Goal: Transaction & Acquisition: Purchase product/service

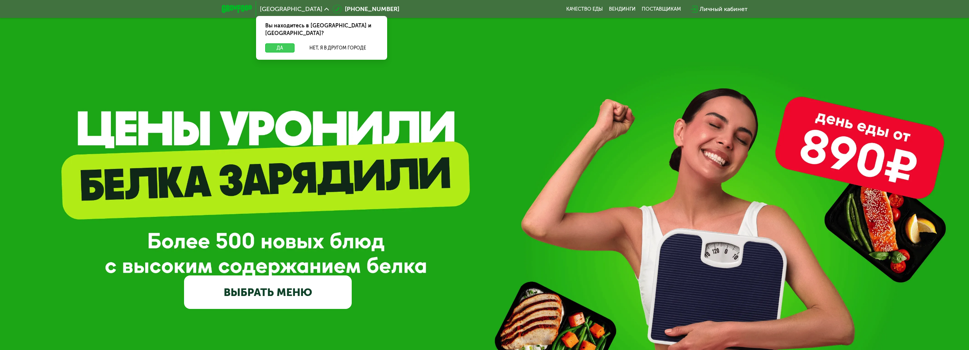
click at [278, 43] on button "Да" at bounding box center [279, 47] width 29 height 9
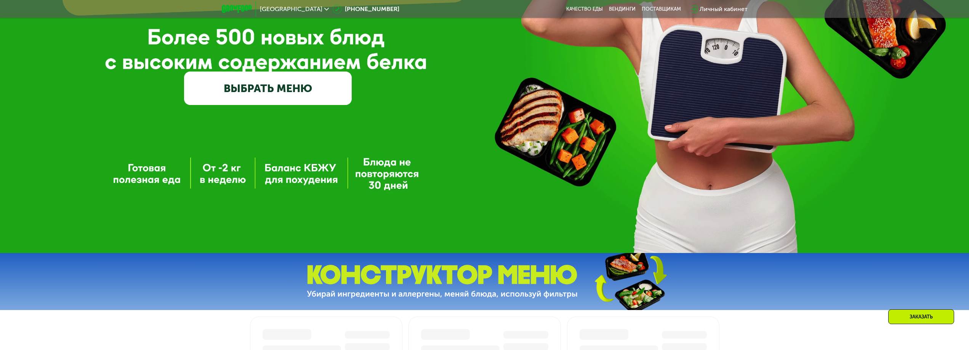
scroll to position [190, 0]
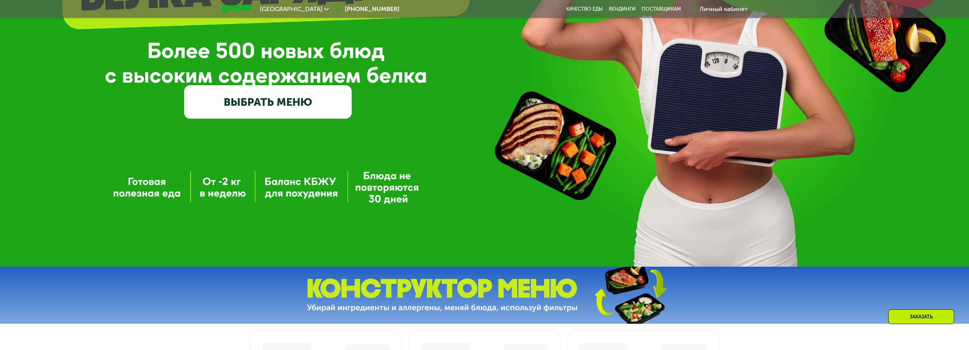
click at [306, 109] on link "ВЫБРАТЬ МЕНЮ" at bounding box center [268, 102] width 168 height 34
click at [254, 104] on link "ВЫБРАТЬ МЕНЮ" at bounding box center [268, 102] width 168 height 34
click at [287, 110] on link "ВЫБРАТЬ МЕНЮ" at bounding box center [268, 102] width 168 height 34
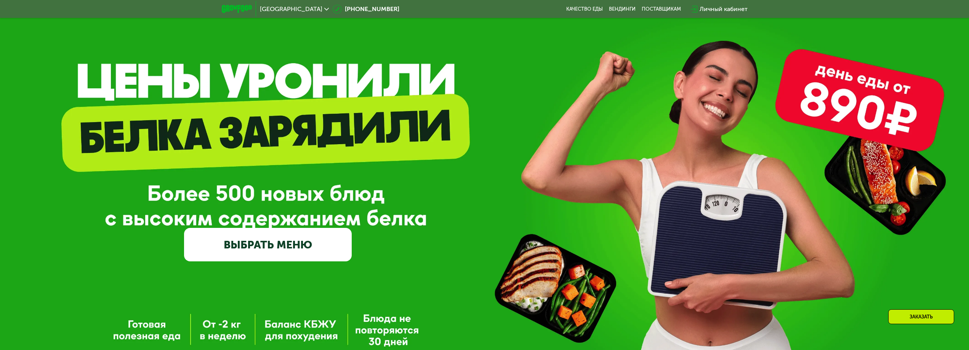
scroll to position [0, 0]
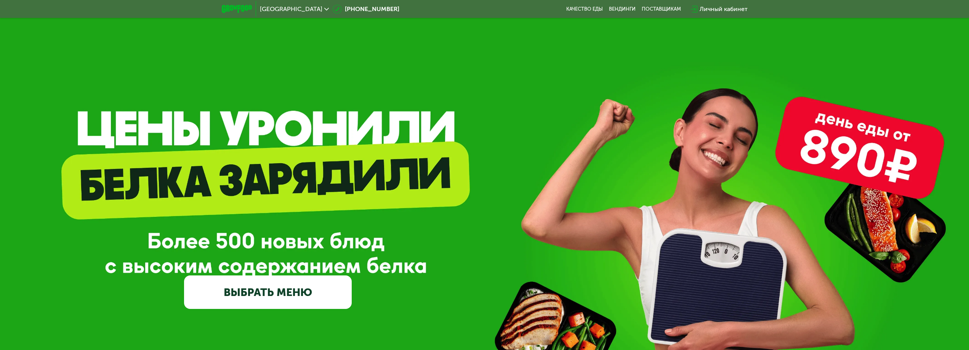
drag, startPoint x: 309, startPoint y: 267, endPoint x: 313, endPoint y: 293, distance: 26.2
click at [309, 268] on div "GrowFood — доставка правильного питания ВЫБРАТЬ МЕНЮ" at bounding box center [268, 232] width 168 height 155
click at [312, 296] on link "ВЫБРАТЬ МЕНЮ" at bounding box center [268, 293] width 168 height 34
click at [278, 296] on link "ВЫБРАТЬ МЕНЮ" at bounding box center [268, 293] width 168 height 34
click at [262, 190] on div "GrowFood — доставка правильного питания ВЫБРАТЬ МЕНЮ" at bounding box center [268, 232] width 168 height 155
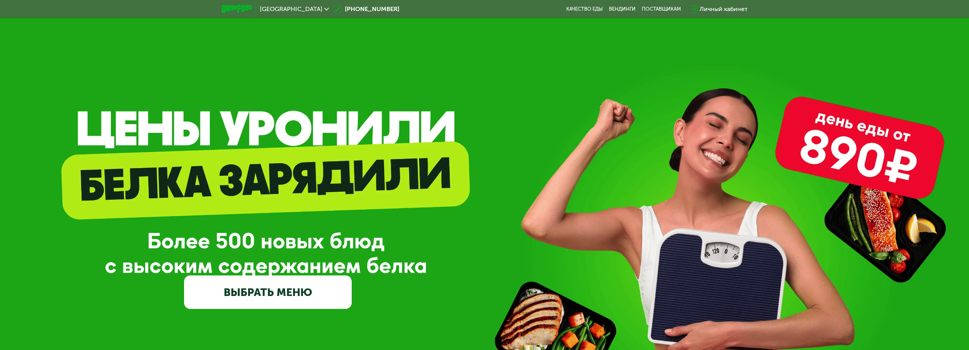
drag, startPoint x: 236, startPoint y: 112, endPoint x: 248, endPoint y: 157, distance: 46.6
click at [236, 112] on div "GrowFood — доставка правильного питания ВЫБРАТЬ МЕНЮ" at bounding box center [484, 229] width 969 height 458
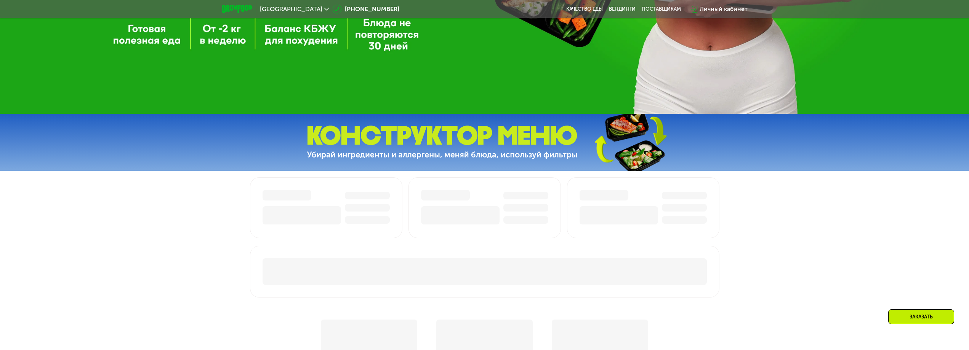
scroll to position [343, 0]
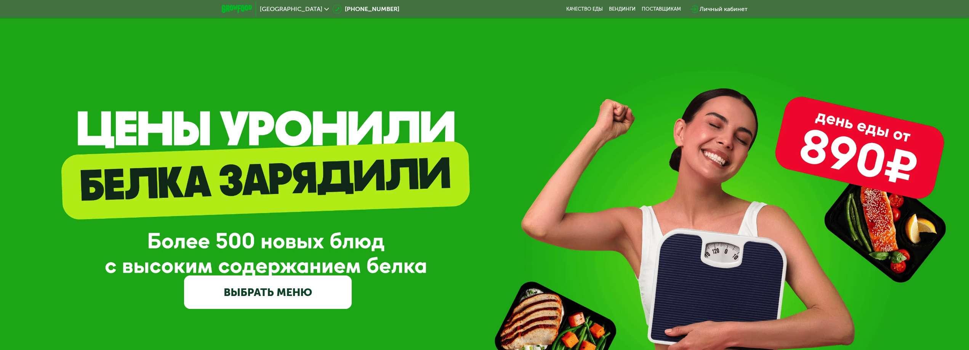
drag, startPoint x: 552, startPoint y: 259, endPoint x: 470, endPoint y: 94, distance: 183.7
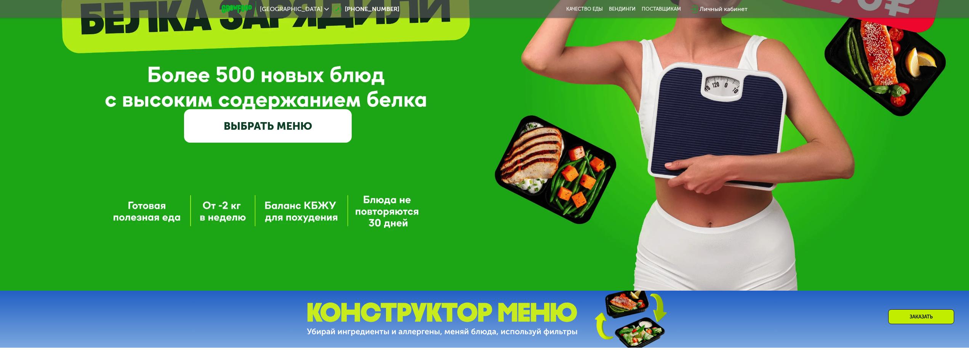
scroll to position [229, 0]
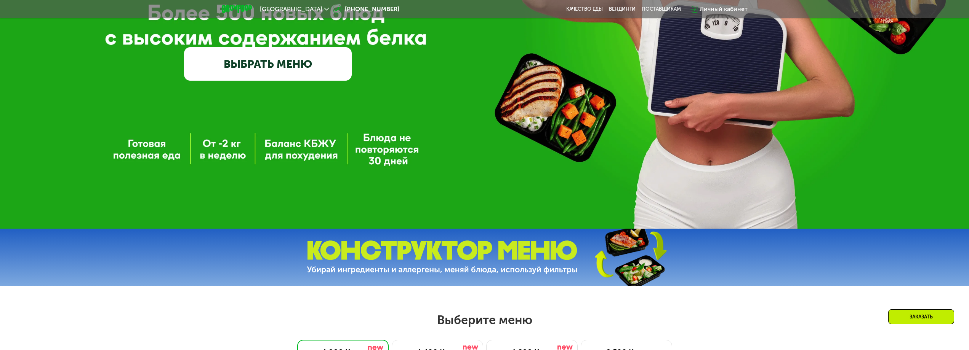
click at [311, 67] on link "ВЫБРАТЬ МЕНЮ" at bounding box center [268, 64] width 168 height 34
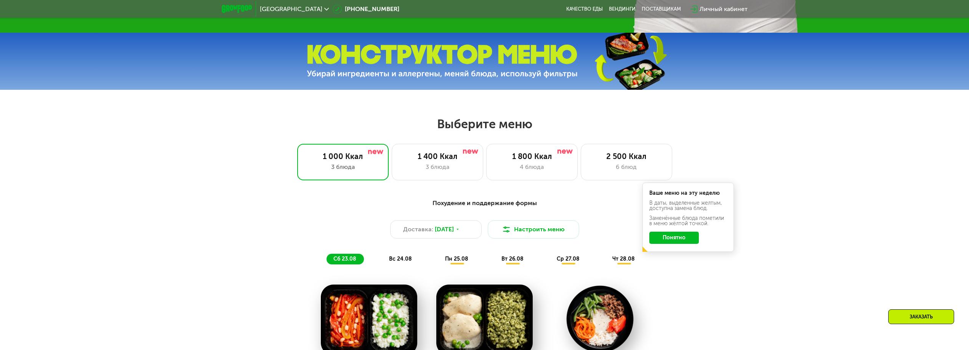
scroll to position [411, 0]
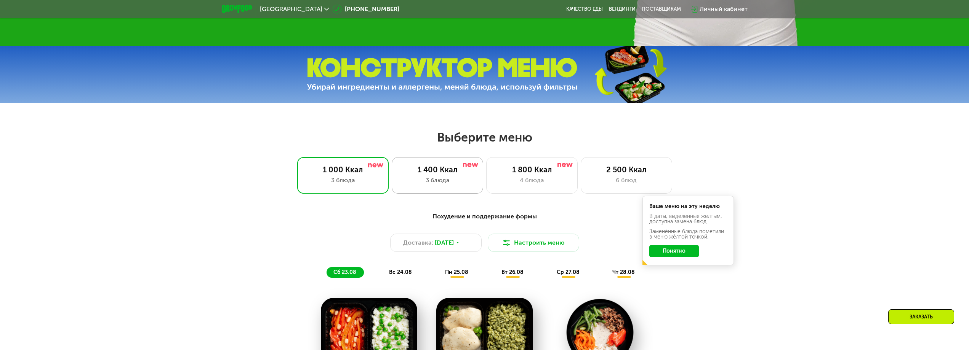
click at [486, 188] on div "1 400 Ккал 3 блюда" at bounding box center [531, 175] width 91 height 37
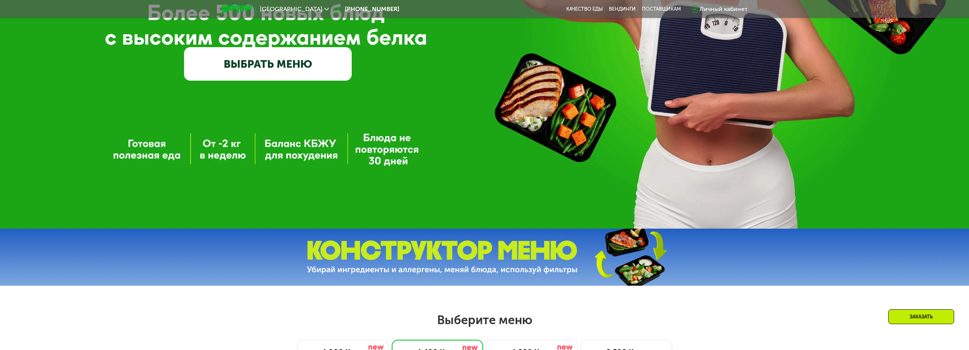
scroll to position [419, 0]
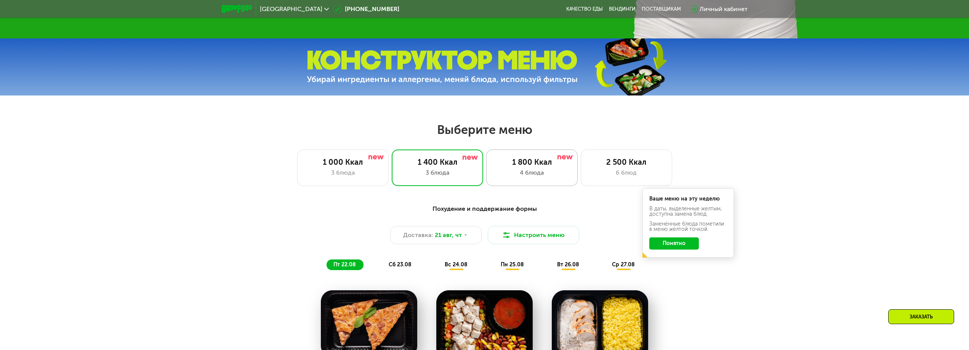
click at [527, 178] on div "4 блюда" at bounding box center [531, 172] width 75 height 9
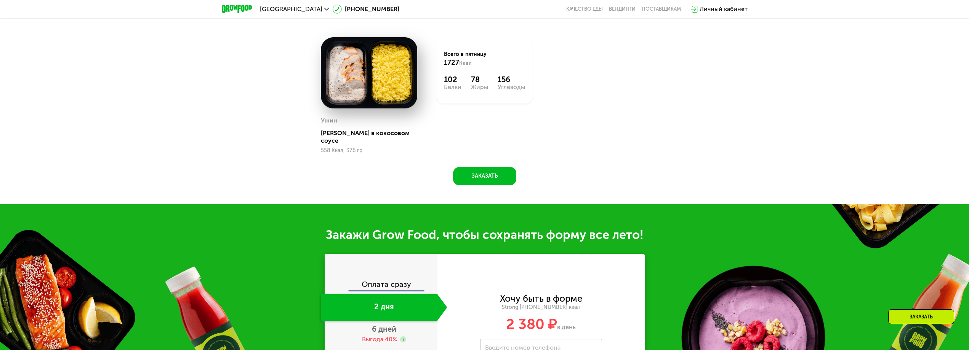
scroll to position [1029, 0]
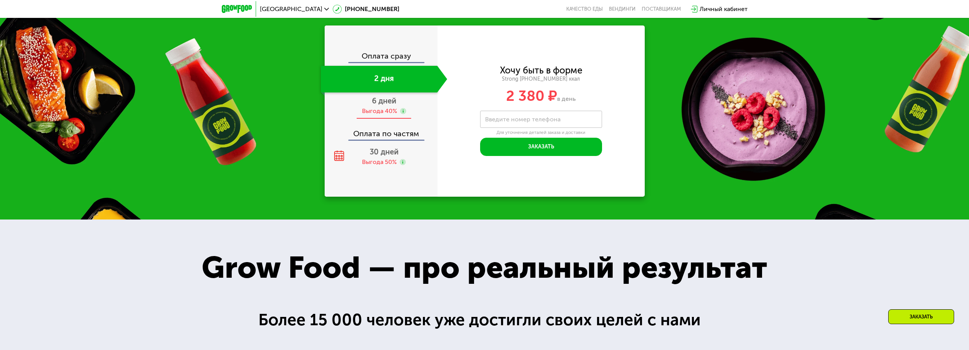
click at [384, 107] on div "Выгода 40%" at bounding box center [379, 111] width 35 height 8
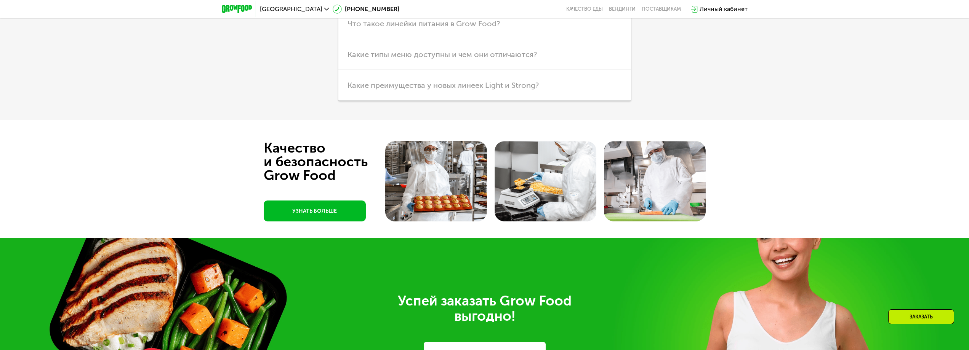
scroll to position [2286, 0]
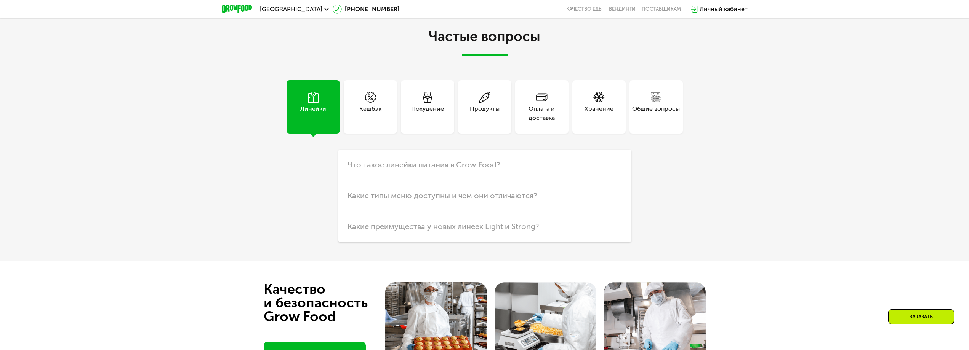
click at [432, 104] on div "Похудение" at bounding box center [427, 113] width 33 height 18
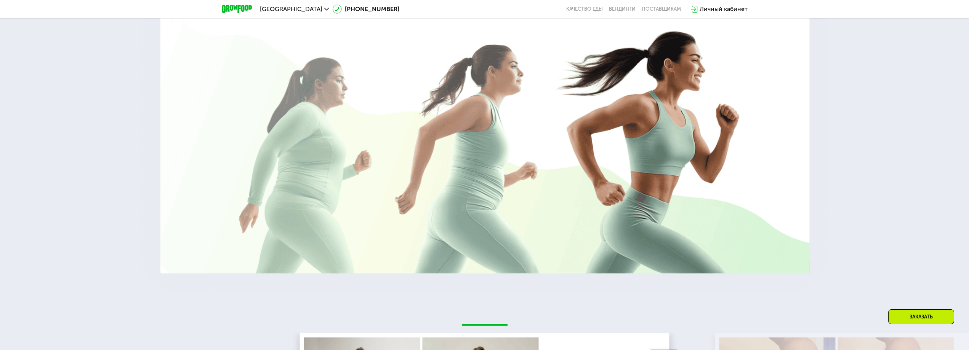
scroll to position [0, 0]
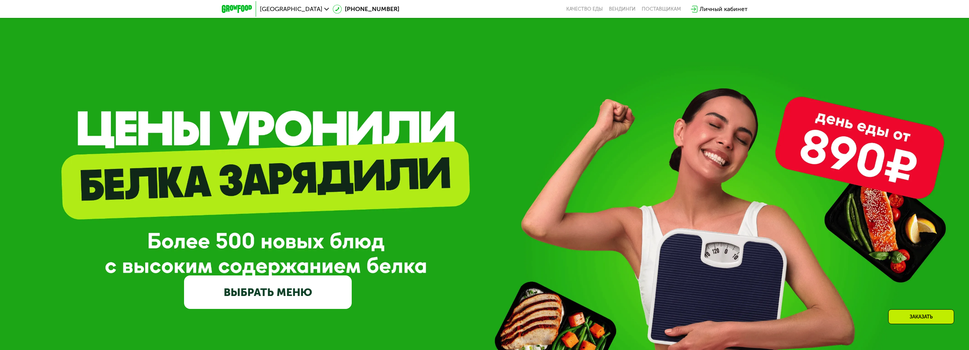
drag, startPoint x: 699, startPoint y: 248, endPoint x: 513, endPoint y: 87, distance: 245.8
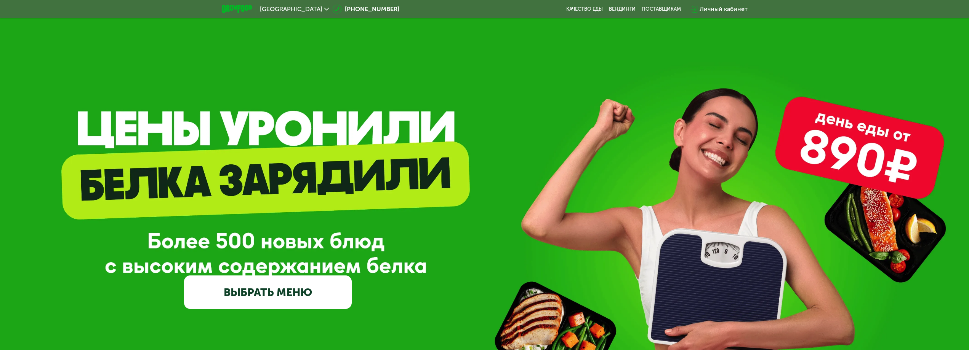
click at [295, 304] on link "ВЫБРАТЬ МЕНЮ" at bounding box center [268, 293] width 168 height 34
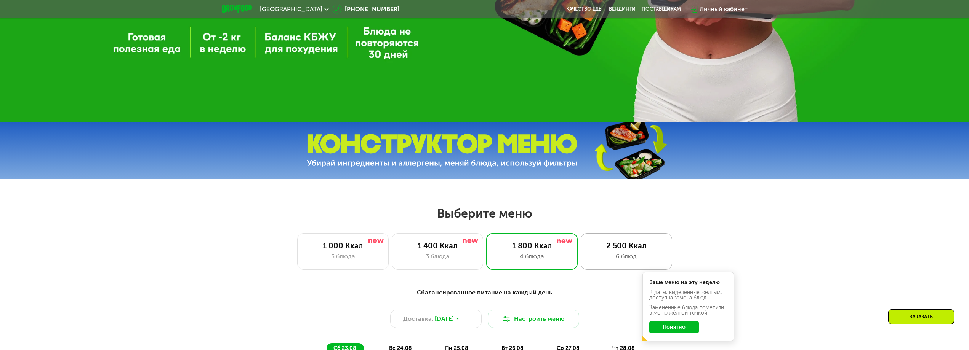
scroll to position [411, 0]
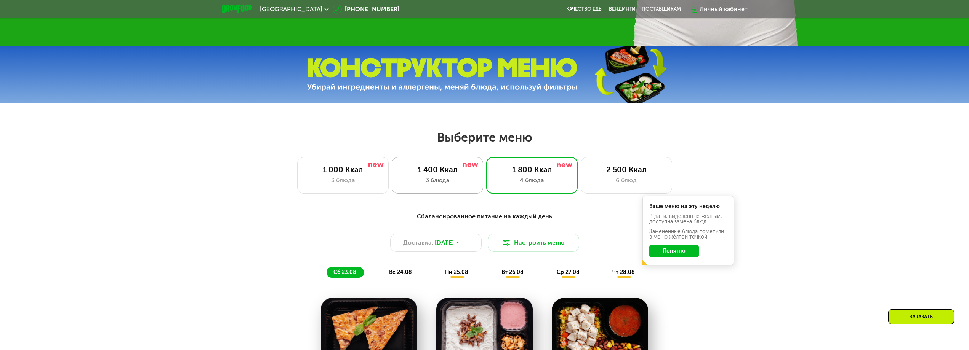
click at [462, 181] on div "3 блюда" at bounding box center [437, 180] width 75 height 9
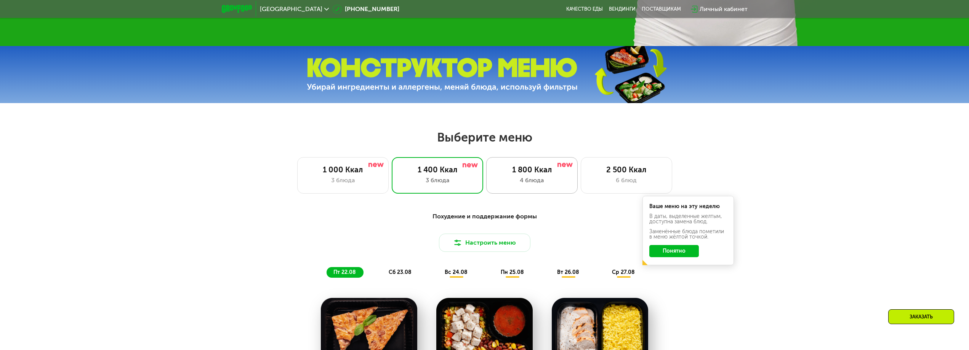
click at [550, 181] on div "4 блюда" at bounding box center [531, 180] width 75 height 9
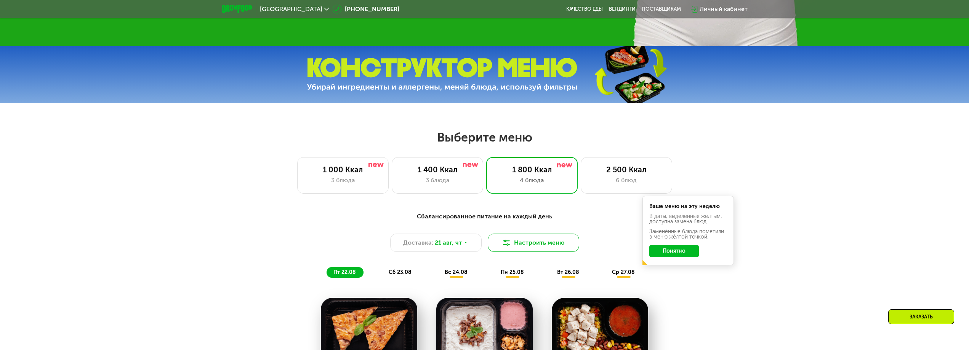
click at [514, 246] on button "Настроить меню" at bounding box center [533, 243] width 91 height 18
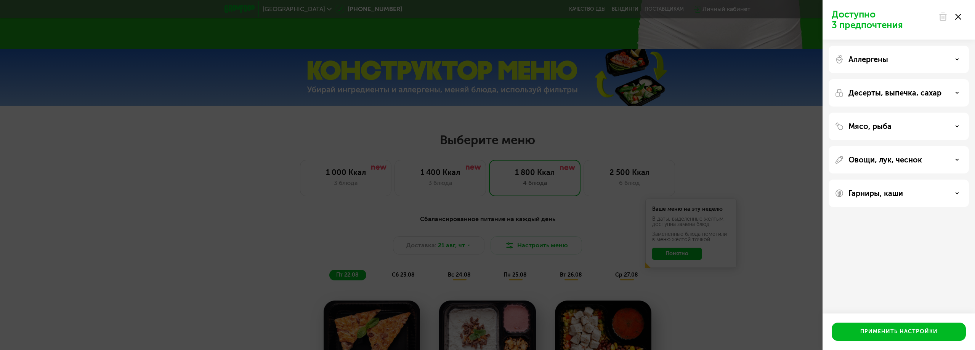
click at [958, 18] on icon at bounding box center [958, 17] width 6 height 6
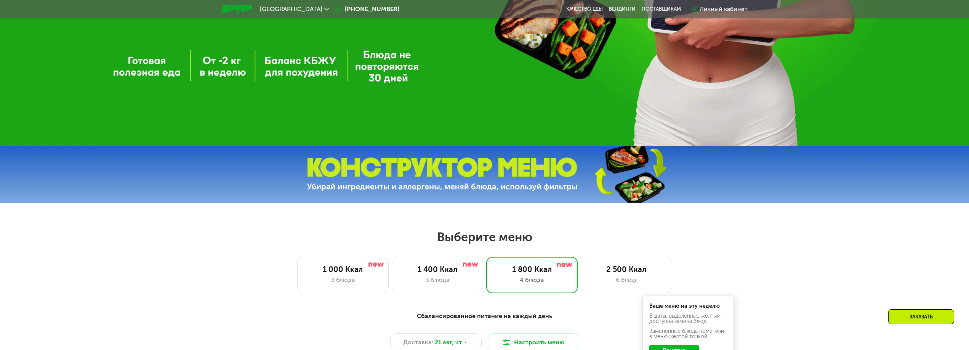
scroll to position [419, 0]
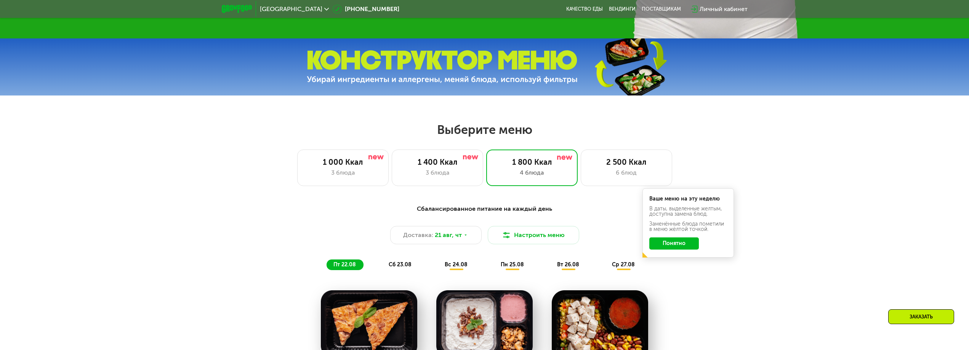
click at [467, 213] on div "Сбалансированное питание на каждый день" at bounding box center [484, 210] width 451 height 10
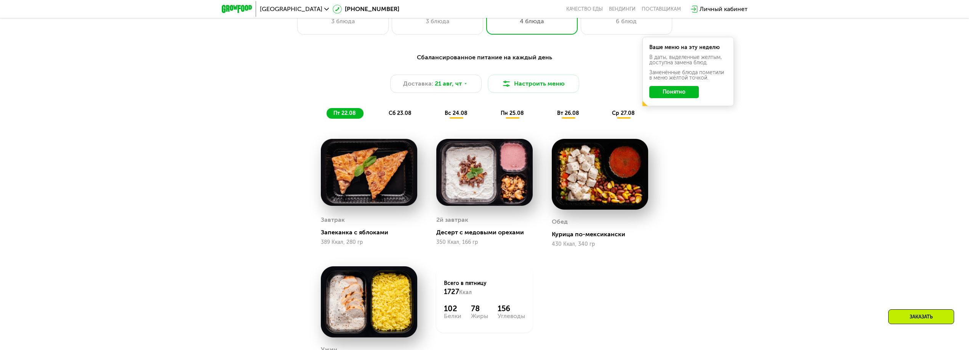
scroll to position [571, 0]
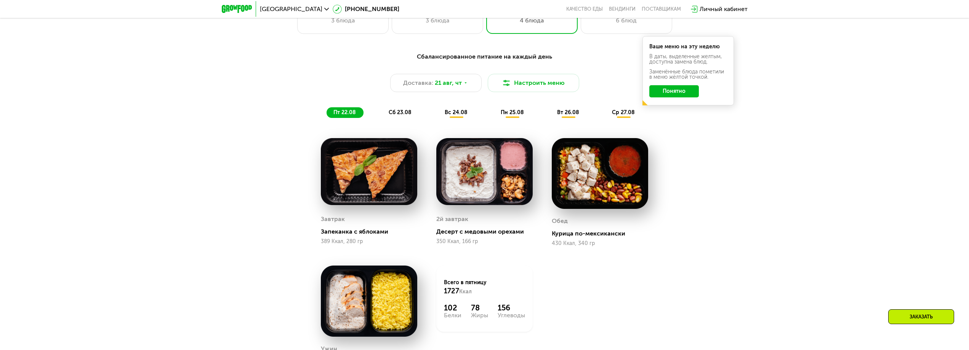
click at [456, 113] on span "вс 24.08" at bounding box center [456, 112] width 23 height 6
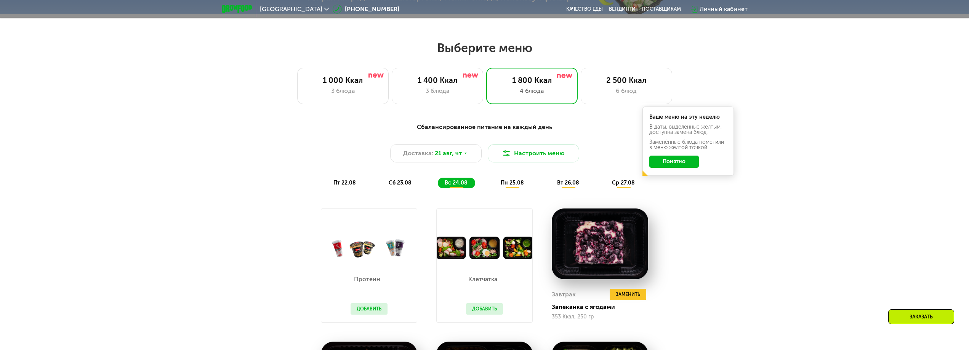
scroll to position [419, 0]
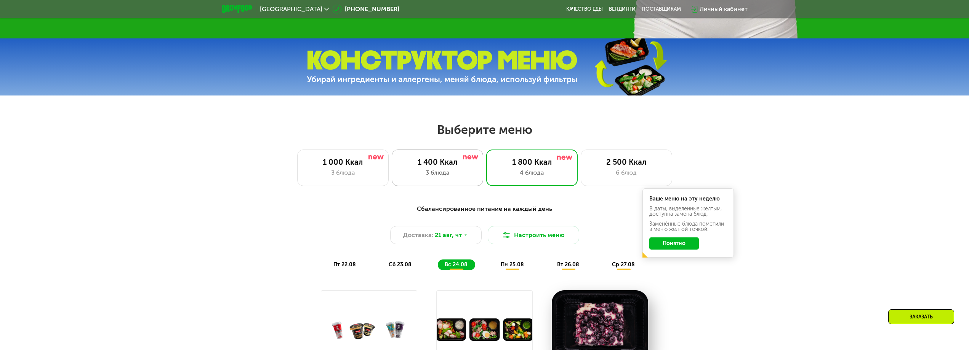
click at [450, 164] on div "1 400 Ккал" at bounding box center [437, 162] width 75 height 9
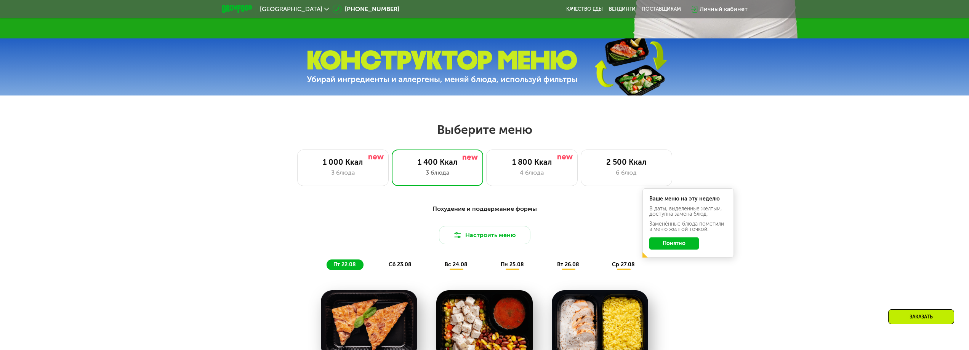
click at [932, 313] on div "Заказать" at bounding box center [921, 317] width 66 height 15
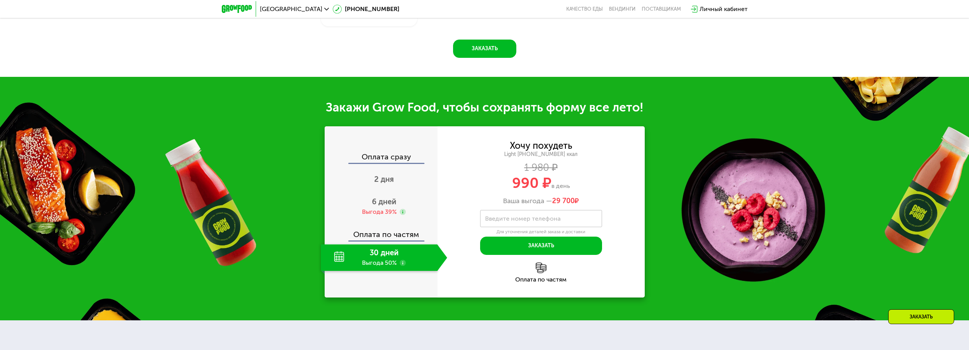
scroll to position [957, 0]
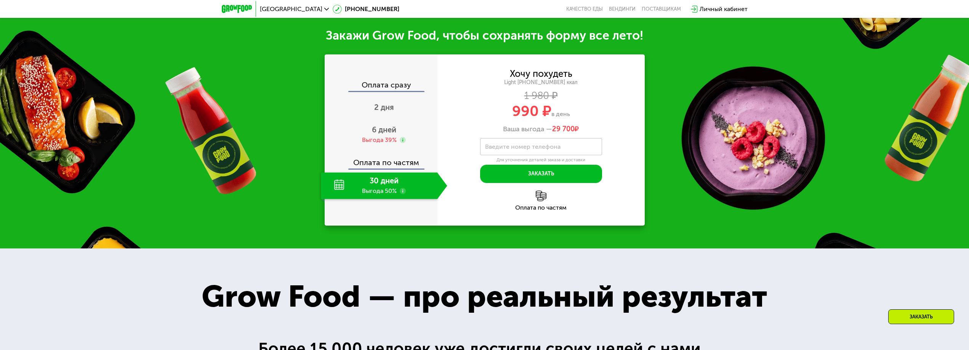
click at [547, 70] on div "Хочу похудеть" at bounding box center [541, 74] width 62 height 8
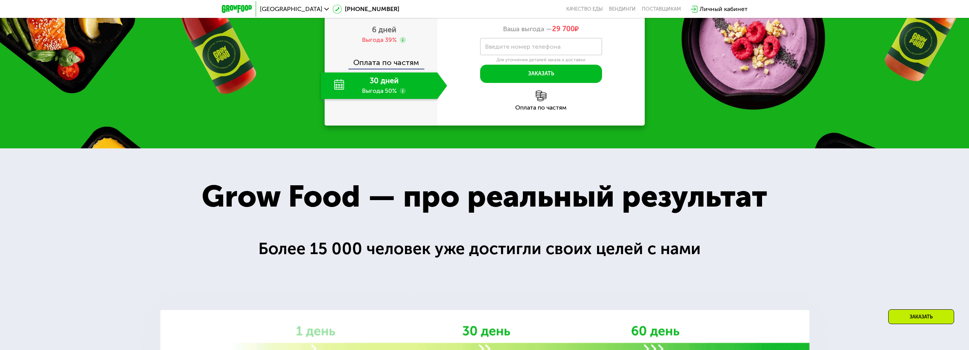
scroll to position [0, 0]
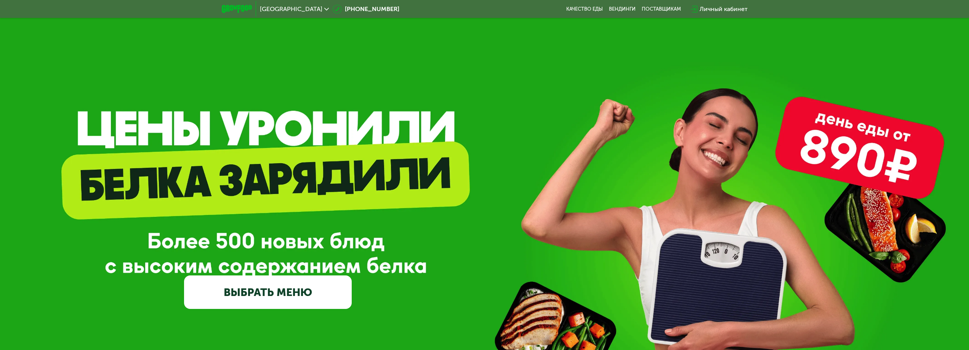
drag, startPoint x: 573, startPoint y: 292, endPoint x: 529, endPoint y: 165, distance: 134.5
click at [248, 6] on img at bounding box center [237, 9] width 30 height 8
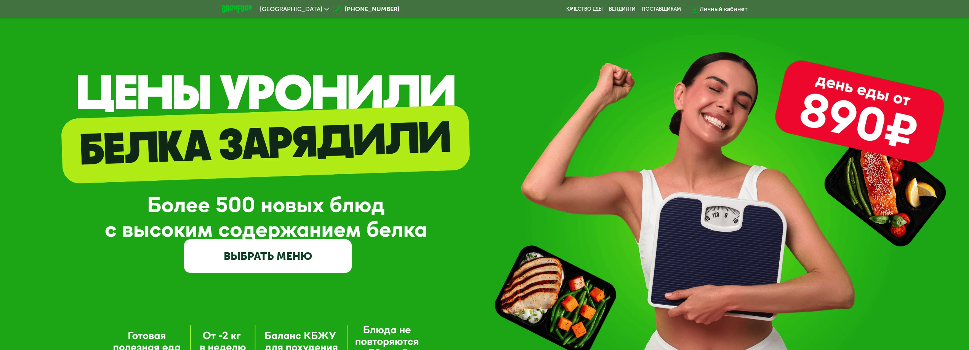
scroll to position [76, 0]
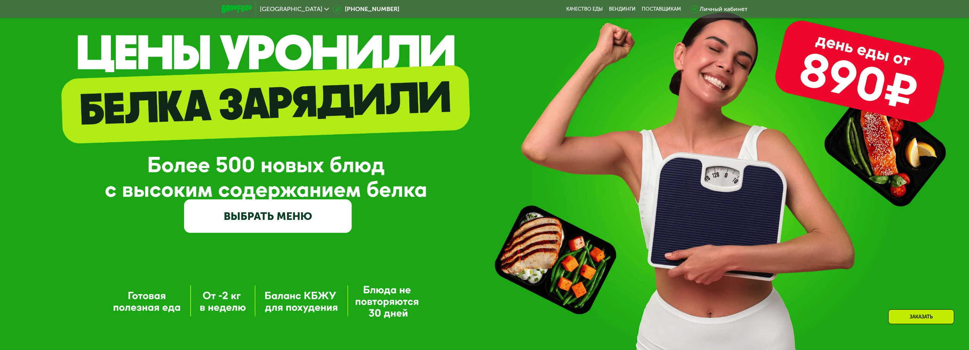
click at [324, 211] on link "ВЫБРАТЬ МЕНЮ" at bounding box center [268, 217] width 168 height 34
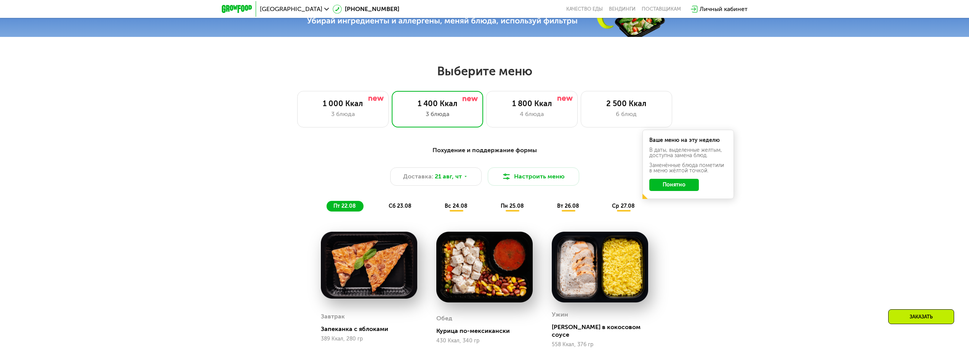
scroll to position [411, 0]
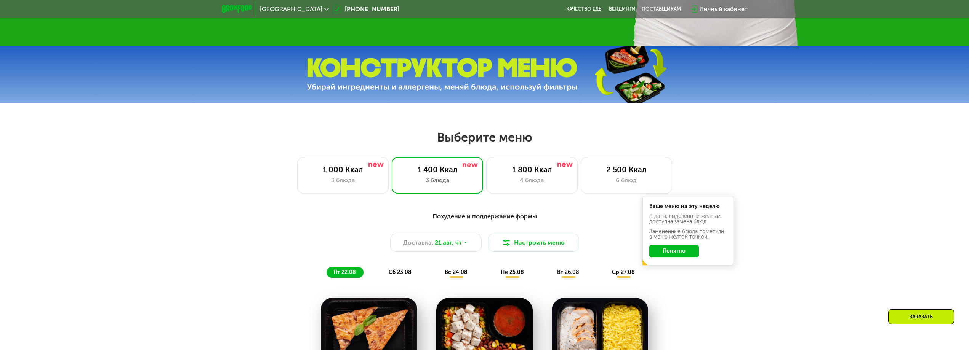
click at [441, 80] on img at bounding box center [442, 75] width 271 height 34
click at [624, 166] on div "2 500 Ккал 6 блюд" at bounding box center [626, 175] width 91 height 37
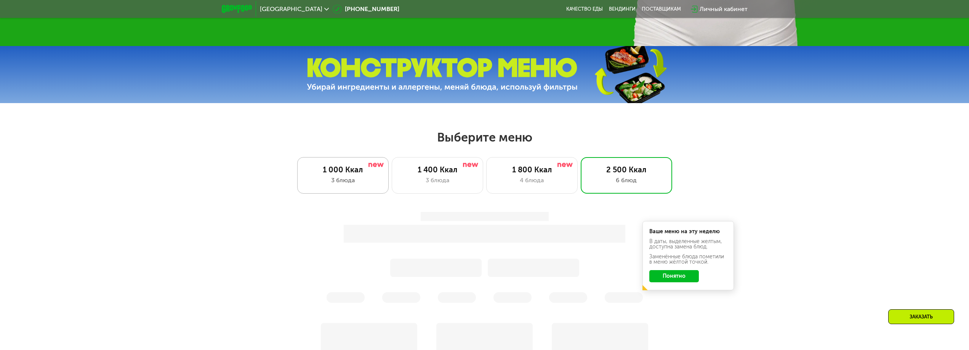
click at [365, 178] on div "3 блюда" at bounding box center [342, 180] width 75 height 9
drag, startPoint x: 628, startPoint y: 176, endPoint x: 612, endPoint y: 178, distance: 15.8
click at [628, 174] on div "2 500 Ккал" at bounding box center [626, 169] width 75 height 9
click at [423, 179] on div "3 блюда" at bounding box center [437, 180] width 75 height 9
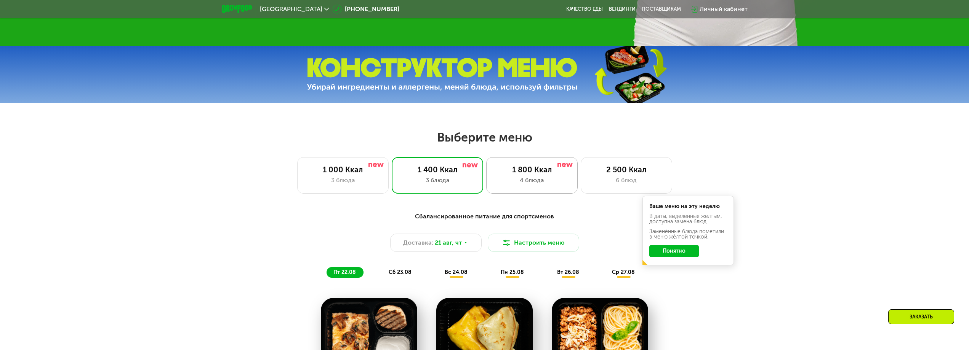
click at [511, 174] on div "1 800 Ккал" at bounding box center [531, 169] width 75 height 9
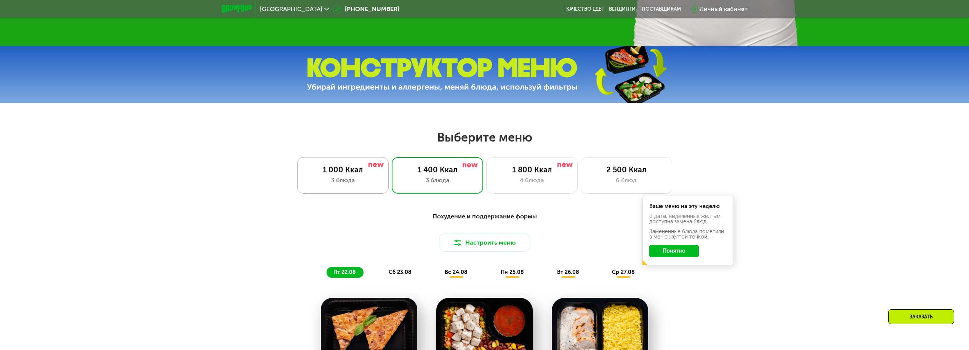
click at [358, 174] on div "1 000 Ккал" at bounding box center [342, 169] width 75 height 9
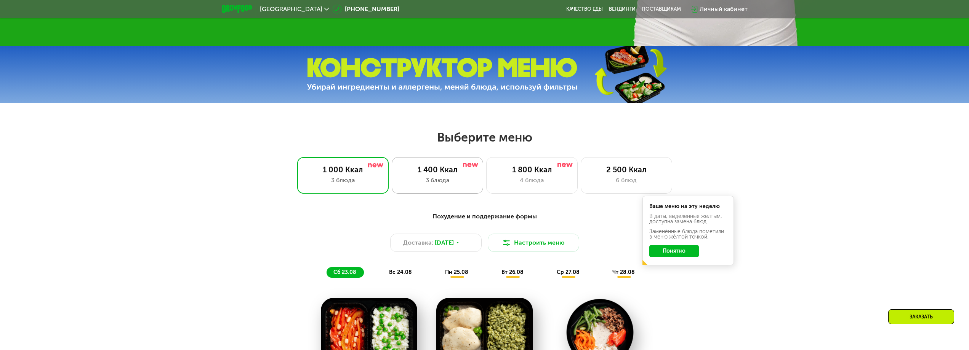
click at [438, 173] on div "1 400 Ккал" at bounding box center [437, 169] width 75 height 9
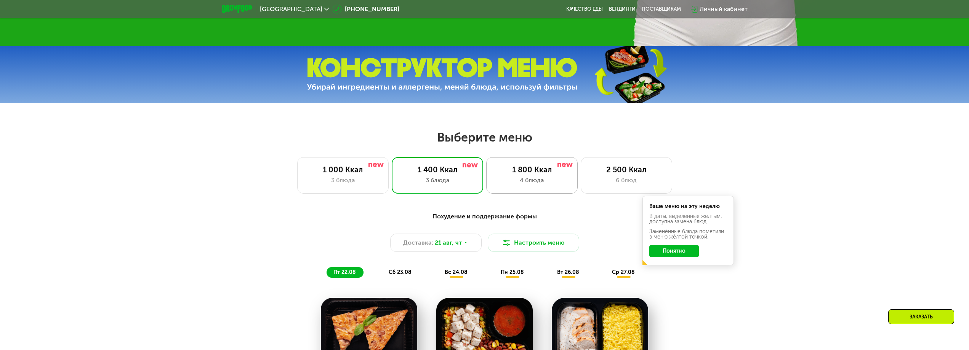
click at [532, 173] on div "1 800 Ккал" at bounding box center [531, 169] width 75 height 9
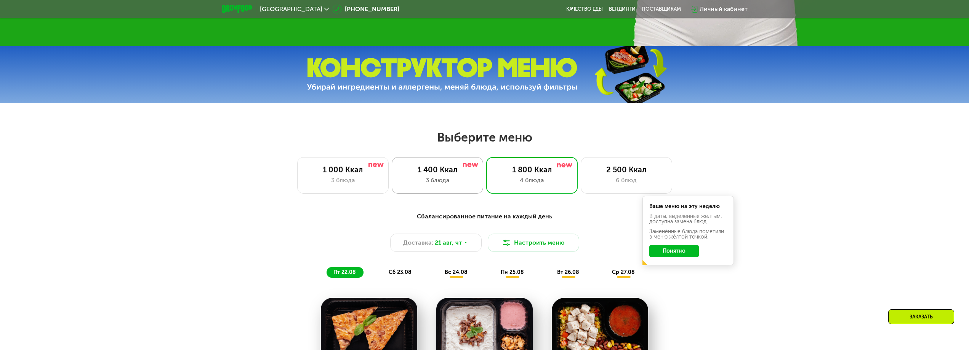
click at [486, 177] on div "1 400 Ккал 3 блюда" at bounding box center [531, 175] width 91 height 37
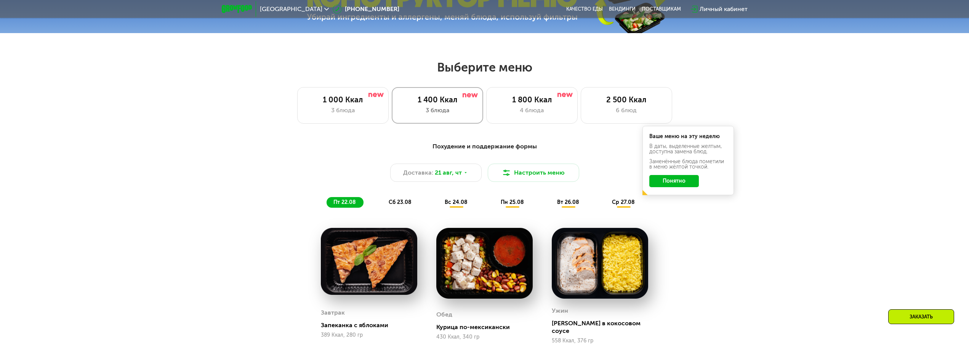
scroll to position [602, 0]
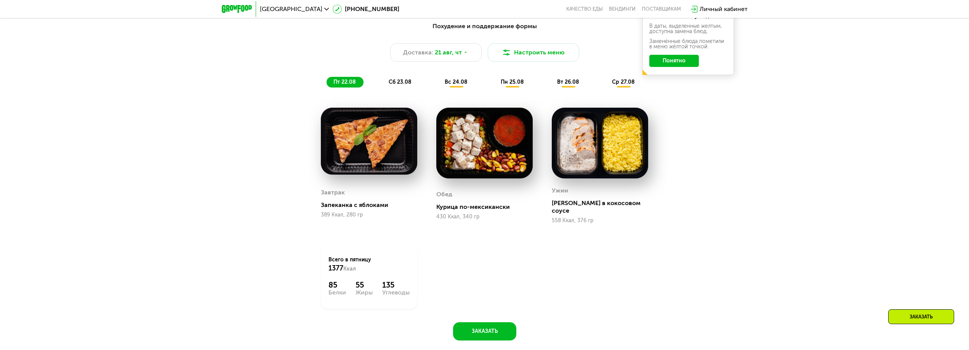
drag, startPoint x: 437, startPoint y: 231, endPoint x: 425, endPoint y: 229, distance: 12.3
click at [425, 234] on div "Всего в пятницу 1377 Ккал 85 Белки 55 Жиры 135 Углеводы" at bounding box center [368, 276] width 115 height 85
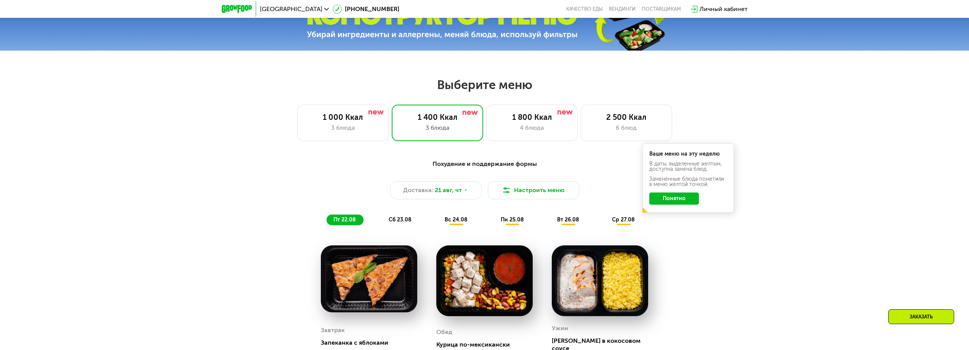
scroll to position [450, 0]
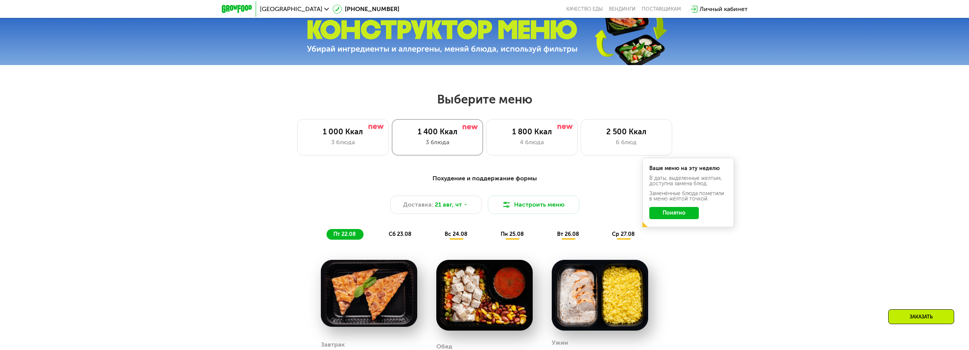
click at [424, 136] on div "1 400 Ккал" at bounding box center [437, 131] width 75 height 9
click at [350, 142] on div "3 блюда" at bounding box center [342, 142] width 75 height 9
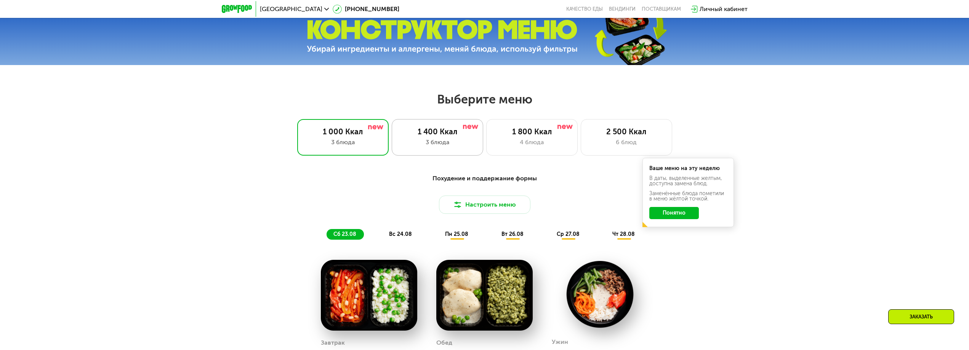
click at [449, 144] on div "3 блюда" at bounding box center [437, 142] width 75 height 9
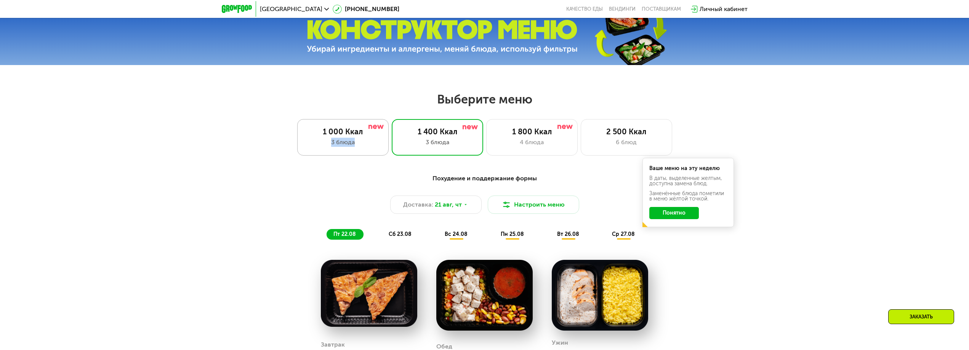
click at [392, 139] on div "1 000 Ккал 3 блюда" at bounding box center [437, 137] width 91 height 37
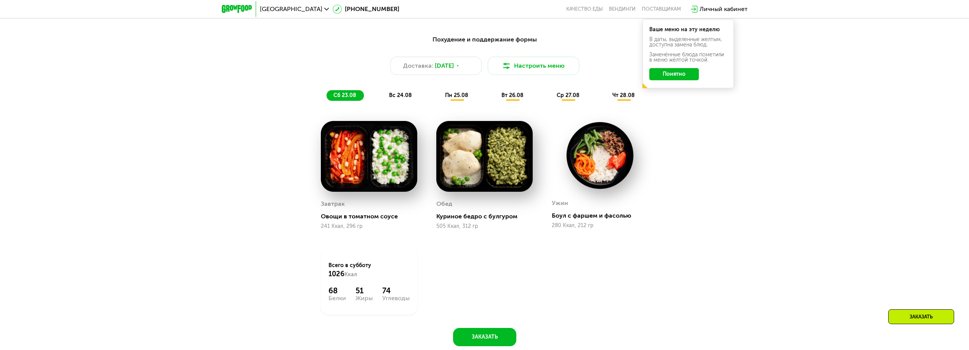
scroll to position [602, 0]
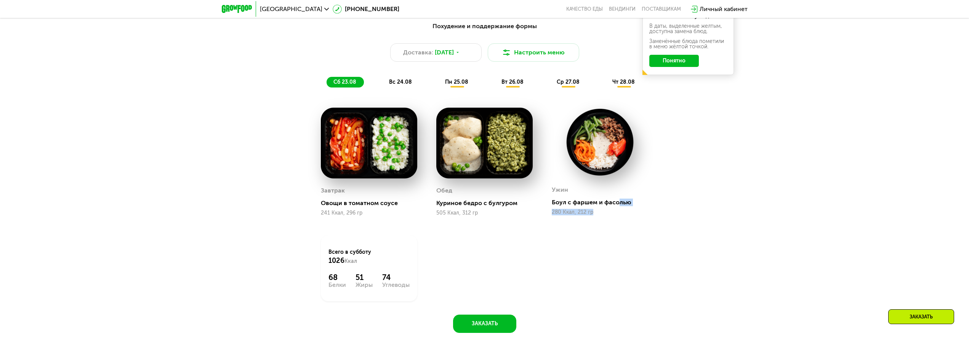
drag, startPoint x: 598, startPoint y: 211, endPoint x: 623, endPoint y: 221, distance: 26.3
click at [623, 221] on div "Ужин Боул с фаршем и фасолью 280 Ккал, 212 гр" at bounding box center [599, 162] width 115 height 128
click at [623, 220] on div "Ужин Боул с фаршем и фасолью 280 Ккал, 212 гр" at bounding box center [599, 162] width 115 height 128
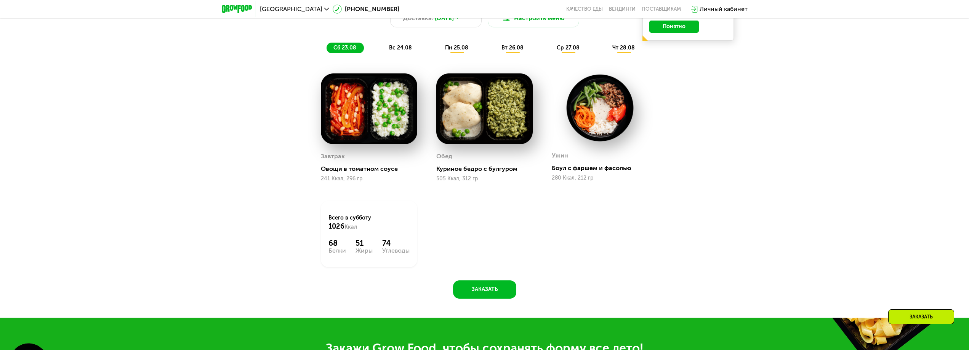
scroll to position [678, 0]
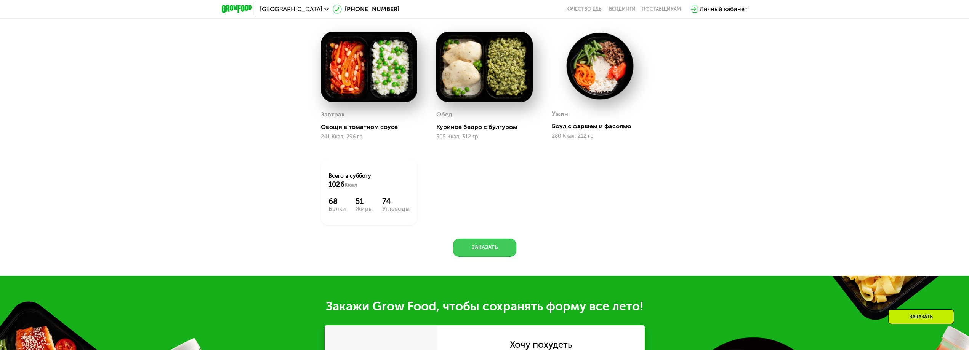
click at [490, 253] on button "Заказать" at bounding box center [484, 248] width 63 height 18
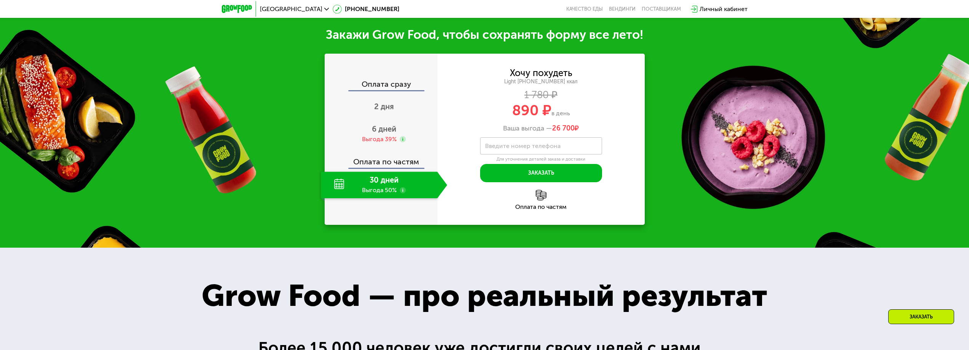
scroll to position [957, 0]
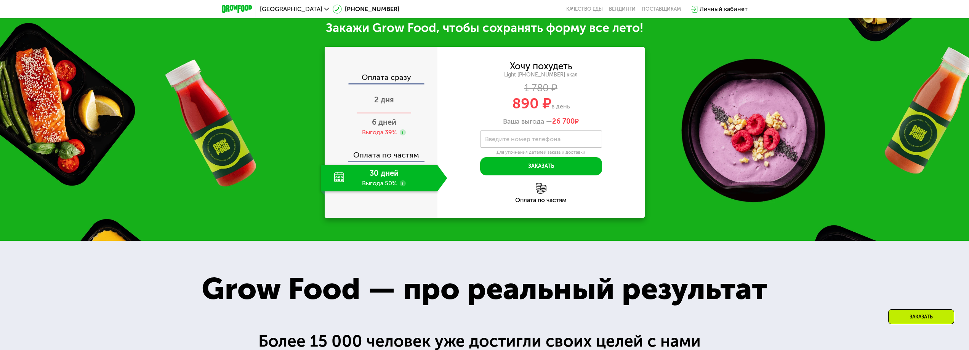
click at [385, 102] on span "2 дня" at bounding box center [384, 99] width 20 height 9
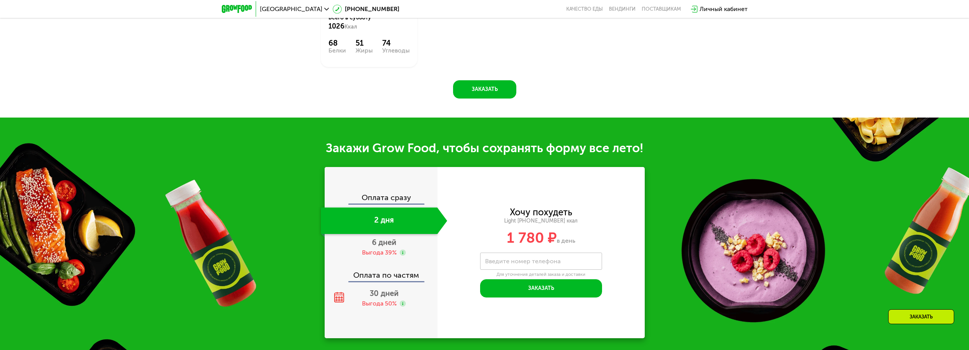
scroll to position [945, 0]
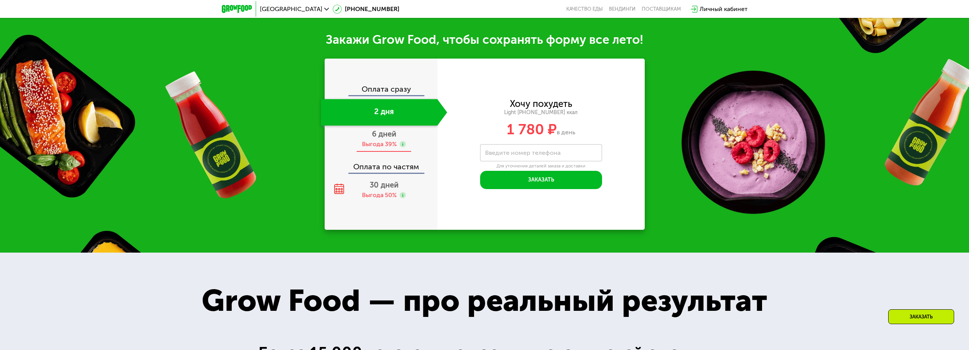
click at [377, 139] on span "6 дней" at bounding box center [384, 134] width 24 height 9
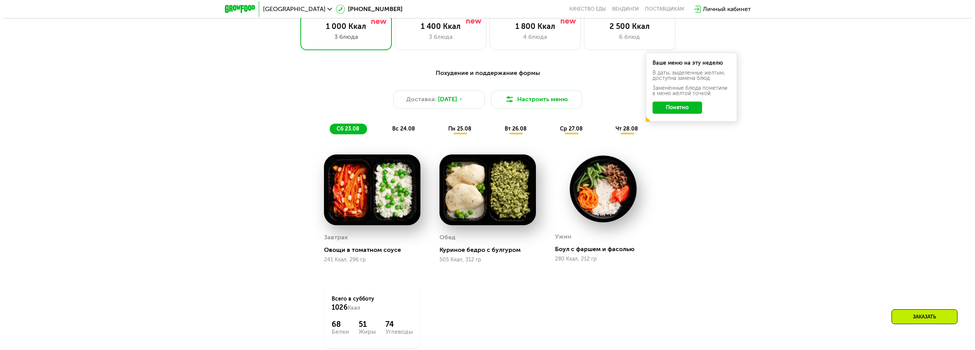
scroll to position [488, 0]
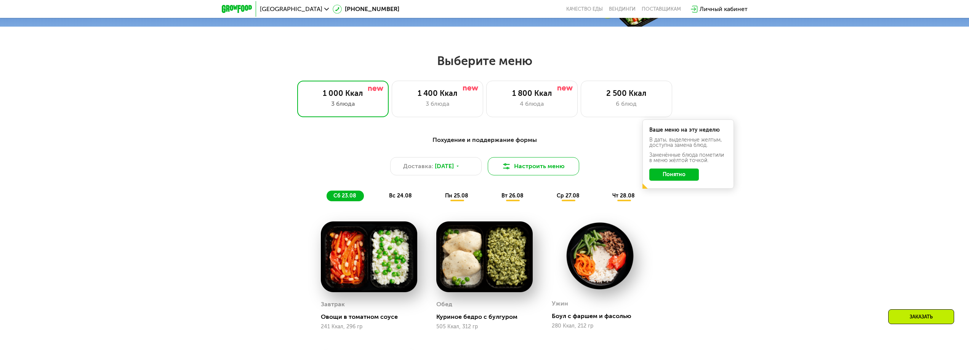
click at [546, 170] on button "Настроить меню" at bounding box center [533, 166] width 91 height 18
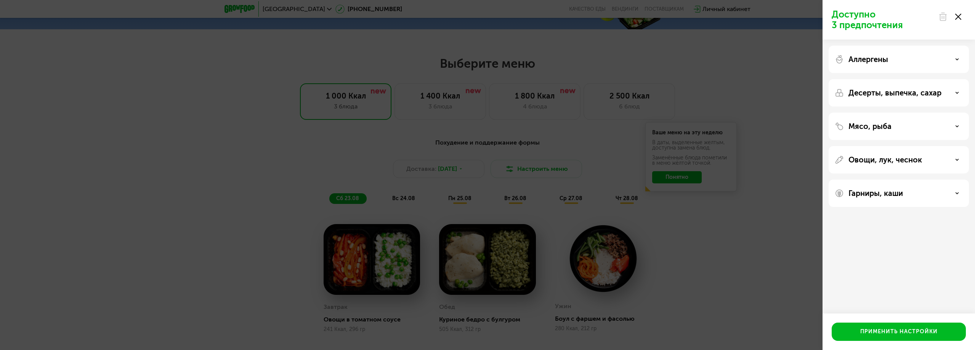
click at [717, 78] on div "Доступно 3 предпочтения Аллергены Десерты, выпечка, сахар Мясо, рыба Овощи, лук…" at bounding box center [487, 175] width 975 height 350
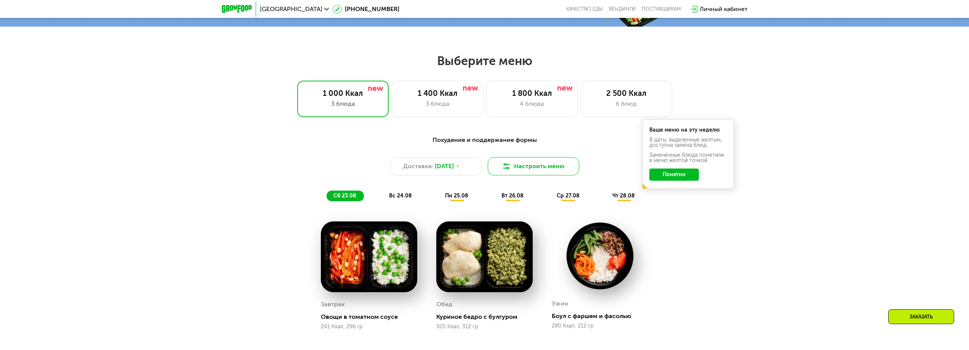
click at [569, 163] on button "Настроить меню" at bounding box center [533, 166] width 91 height 18
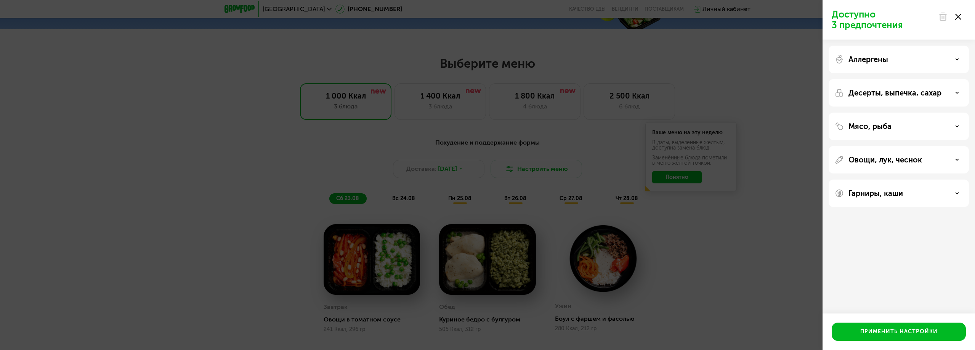
click at [891, 56] on div "Аллергены" at bounding box center [898, 59] width 128 height 9
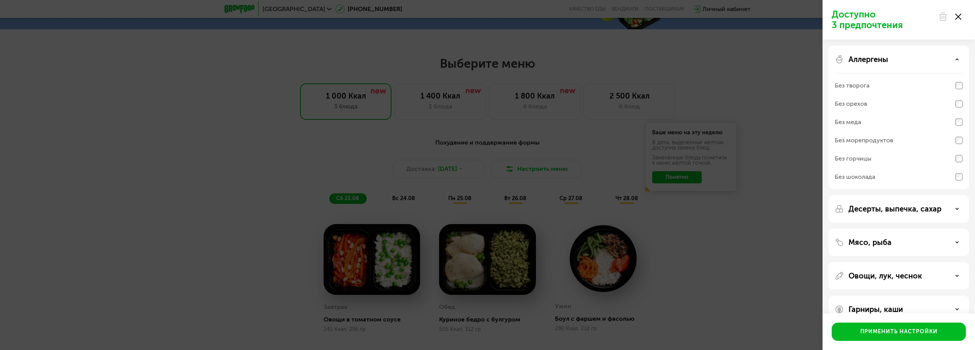
click at [873, 208] on p "Десерты, выпечка, сахар" at bounding box center [894, 209] width 93 height 9
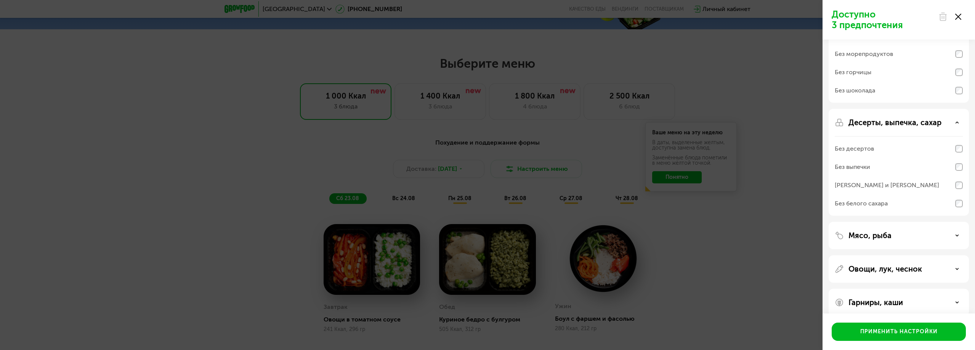
scroll to position [97, 0]
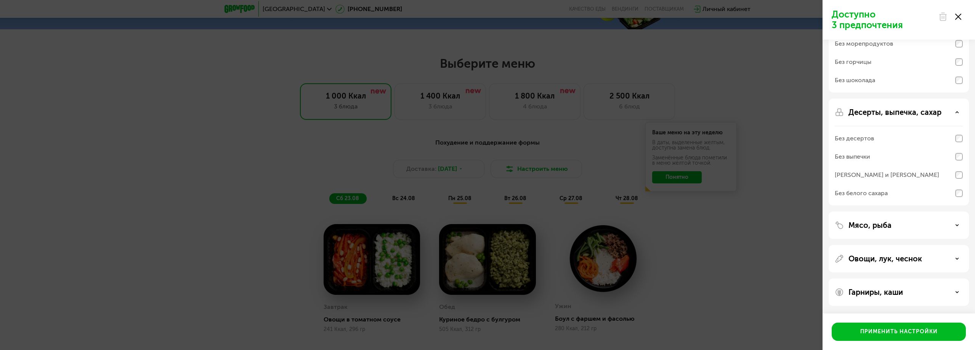
click at [869, 222] on p "Мясо, рыба" at bounding box center [869, 225] width 43 height 9
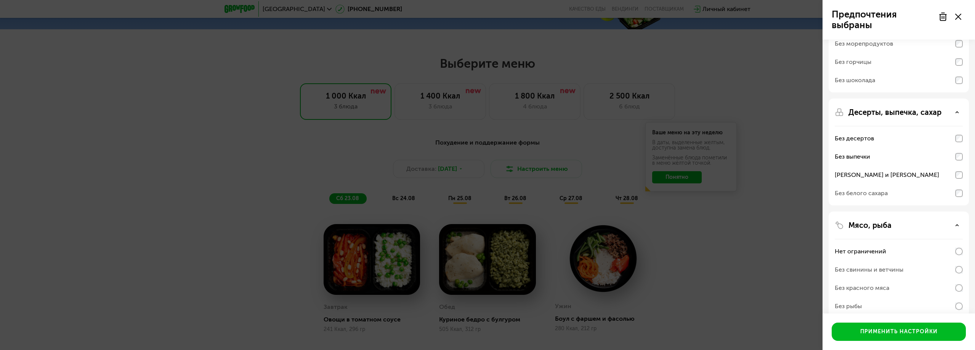
click at [962, 189] on div "Без белого сахара" at bounding box center [898, 193] width 128 height 18
click at [963, 212] on div "Десерты, выпечка, сахар Без десертов Без выпечки Без сэндвичей и круассанов Без…" at bounding box center [898, 274] width 140 height 125
click at [960, 198] on div "Без белого сахара" at bounding box center [898, 193] width 128 height 18
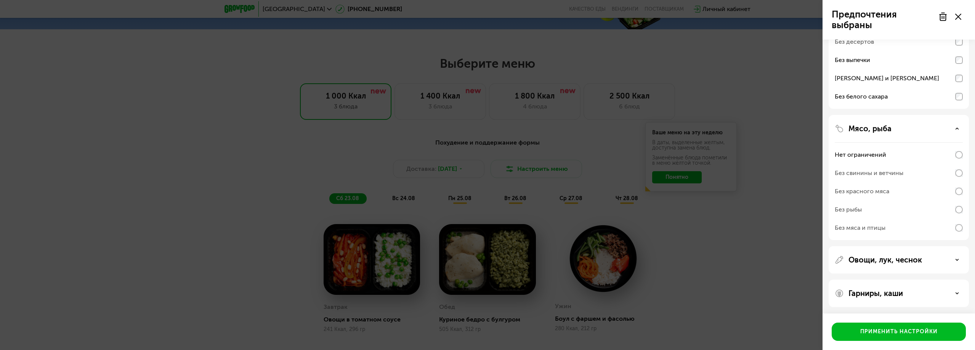
scroll to position [195, 0]
click at [931, 279] on div "Овощи, лук, чеснок" at bounding box center [898, 292] width 140 height 27
click at [933, 279] on div "Овощи, лук, чеснок" at bounding box center [898, 292] width 140 height 27
click at [955, 258] on icon at bounding box center [957, 259] width 4 height 4
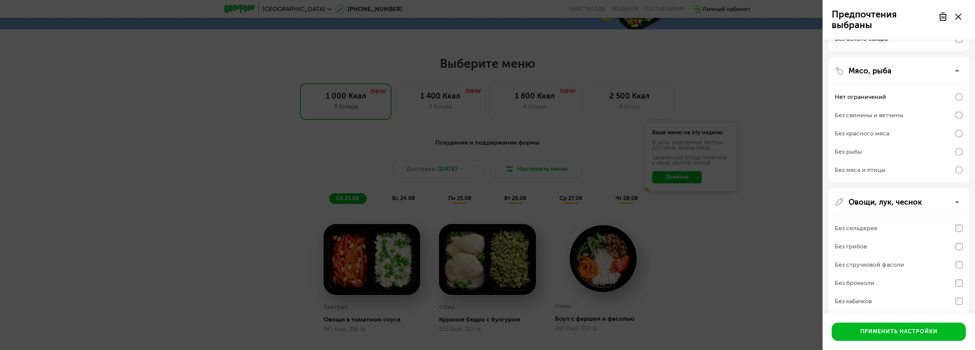
scroll to position [309, 0]
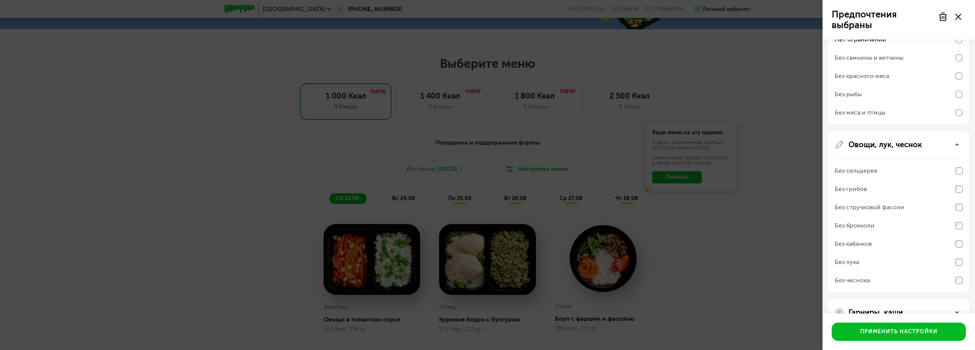
click at [960, 180] on div "Без сельдерея" at bounding box center [898, 171] width 128 height 18
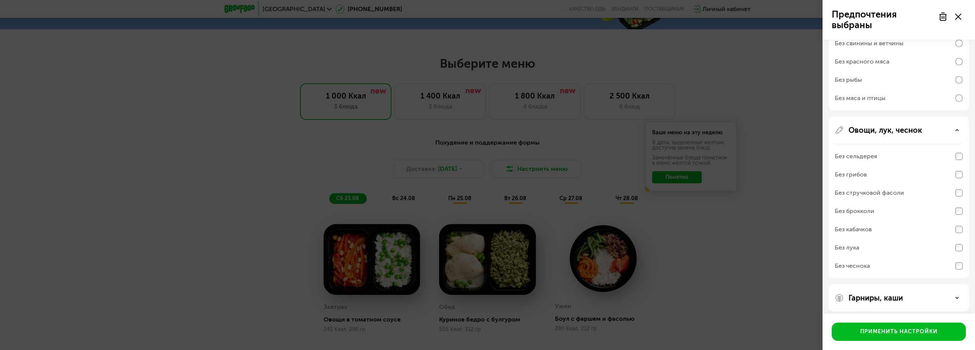
scroll to position [329, 0]
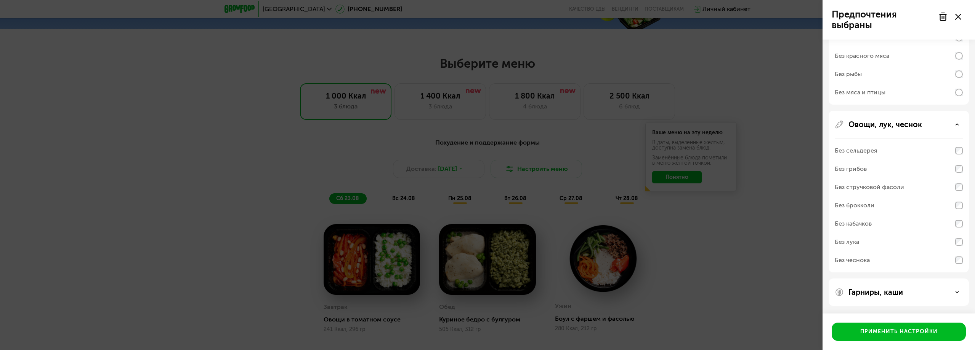
click at [858, 253] on div "Без чеснока" at bounding box center [898, 260] width 128 height 18
click at [958, 256] on div "Без чеснока" at bounding box center [898, 260] width 128 height 18
drag, startPoint x: 954, startPoint y: 255, endPoint x: 955, endPoint y: 251, distance: 4.3
click at [954, 254] on div "Без чеснока" at bounding box center [898, 260] width 128 height 18
drag, startPoint x: 955, startPoint y: 251, endPoint x: 922, endPoint y: 255, distance: 33.4
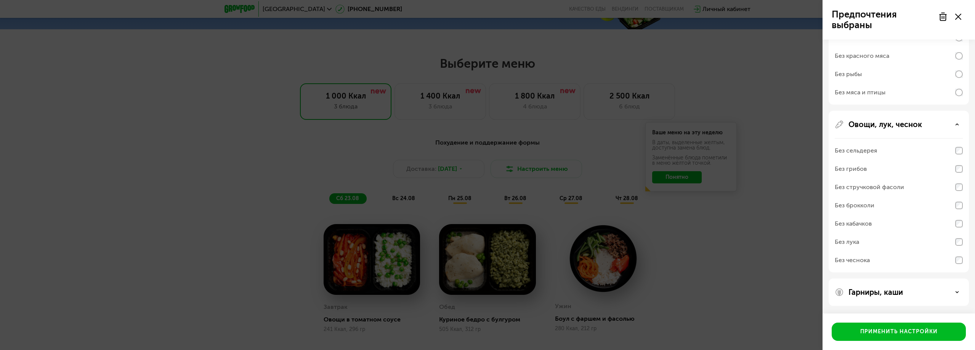
click at [954, 251] on div "Без лука" at bounding box center [898, 260] width 128 height 18
drag, startPoint x: 922, startPoint y: 255, endPoint x: 917, endPoint y: 258, distance: 5.6
click at [920, 255] on div "Без чеснока" at bounding box center [898, 260] width 128 height 18
click at [904, 262] on div "Без чеснока" at bounding box center [898, 260] width 128 height 18
click at [901, 263] on div "Без чеснока" at bounding box center [898, 260] width 128 height 18
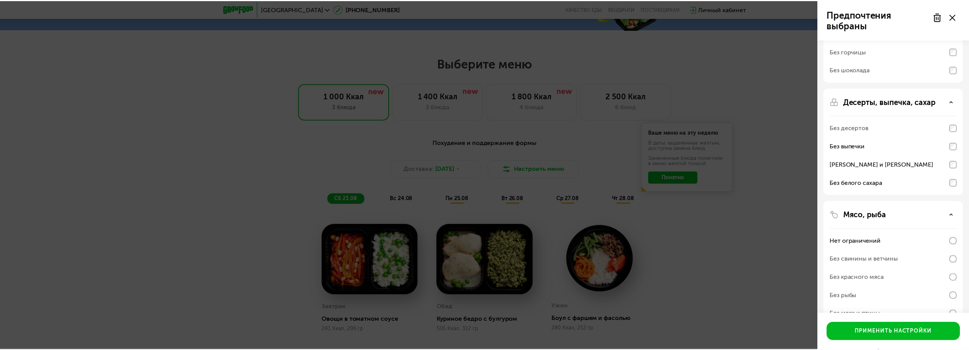
scroll to position [101, 0]
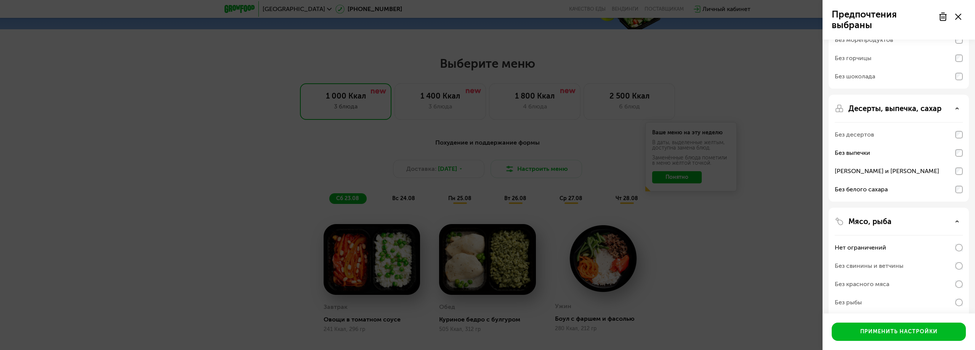
click at [960, 139] on div "Без десертов" at bounding box center [898, 135] width 128 height 18
click at [904, 331] on div "Применить настройки" at bounding box center [898, 332] width 77 height 8
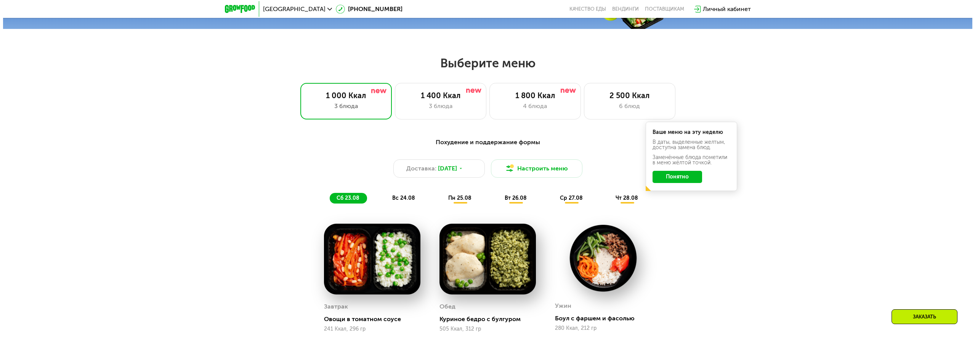
scroll to position [412, 0]
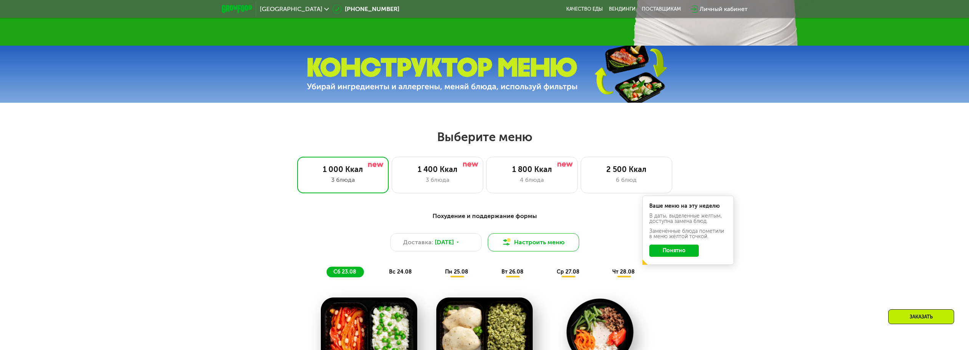
click at [551, 250] on button "Настроить меню" at bounding box center [533, 243] width 91 height 18
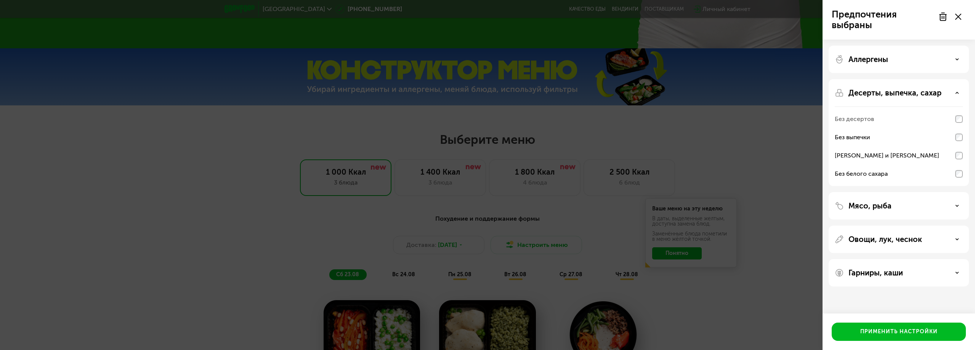
click at [882, 206] on p "Мясо, рыба" at bounding box center [869, 206] width 43 height 9
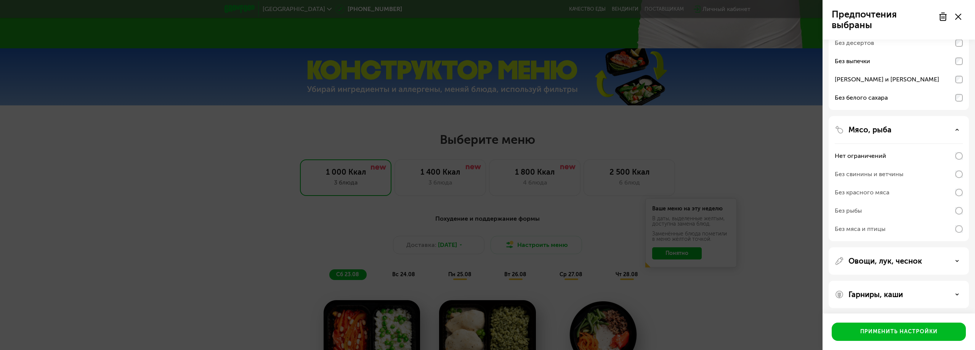
scroll to position [78, 0]
click at [906, 256] on p "Овощи, лук, чеснок" at bounding box center [885, 258] width 74 height 9
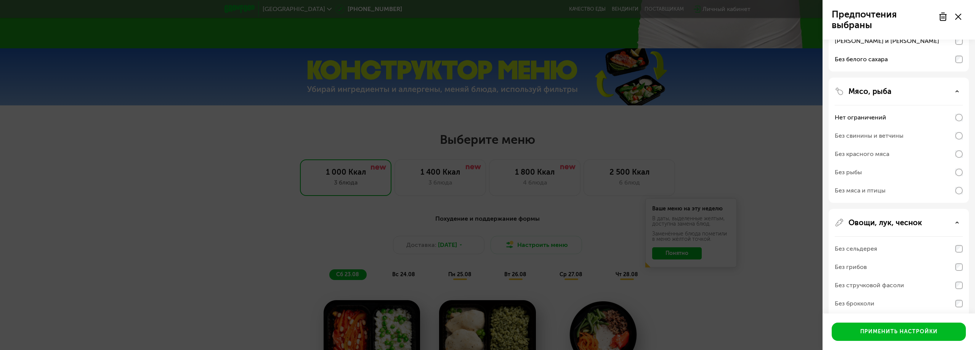
scroll to position [155, 0]
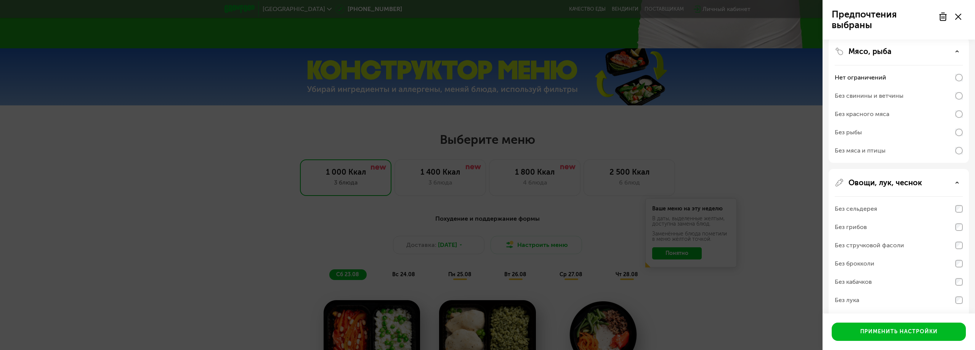
drag, startPoint x: 920, startPoint y: 282, endPoint x: 907, endPoint y: 280, distance: 13.1
click at [913, 291] on div "Без кабачков" at bounding box center [898, 300] width 128 height 18
drag, startPoint x: 866, startPoint y: 282, endPoint x: 851, endPoint y: 280, distance: 14.9
click at [865, 282] on div "Без кабачков" at bounding box center [852, 282] width 37 height 9
click at [851, 280] on div "Без кабачков" at bounding box center [852, 282] width 37 height 9
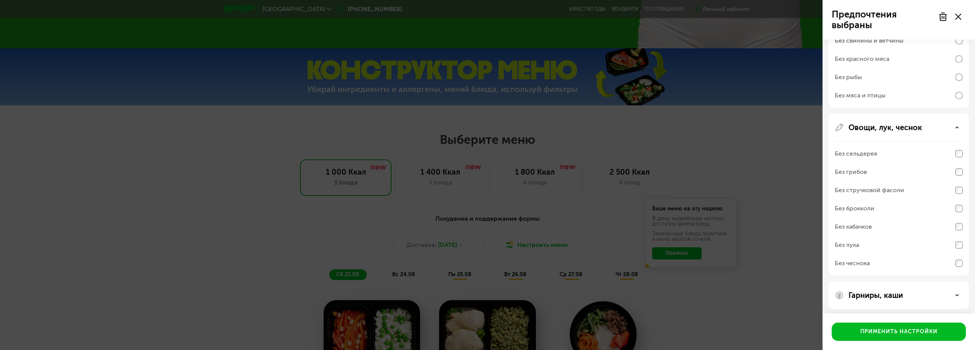
scroll to position [213, 0]
drag, startPoint x: 861, startPoint y: 258, endPoint x: 873, endPoint y: 254, distance: 13.0
click at [860, 258] on div "Без чеснока" at bounding box center [851, 260] width 35 height 9
click at [837, 123] on img at bounding box center [838, 124] width 9 height 9
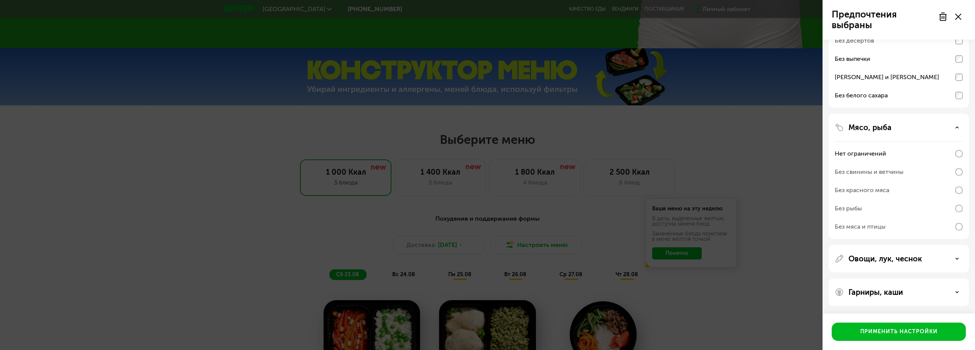
click at [838, 127] on img at bounding box center [838, 127] width 9 height 9
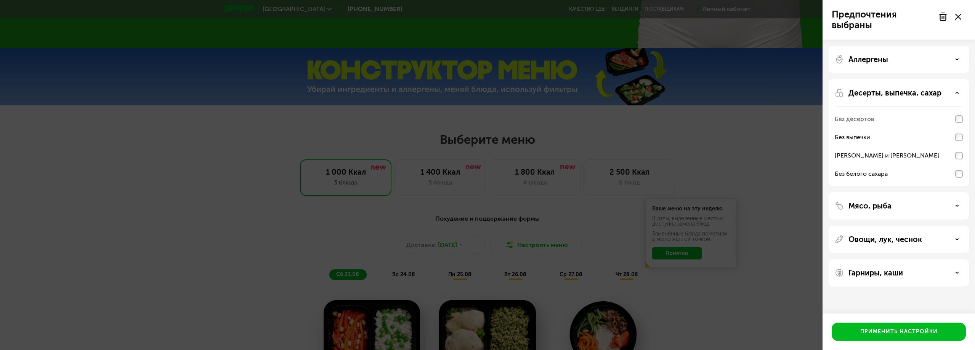
scroll to position [0, 0]
click at [858, 58] on p "Аллергены" at bounding box center [868, 59] width 40 height 9
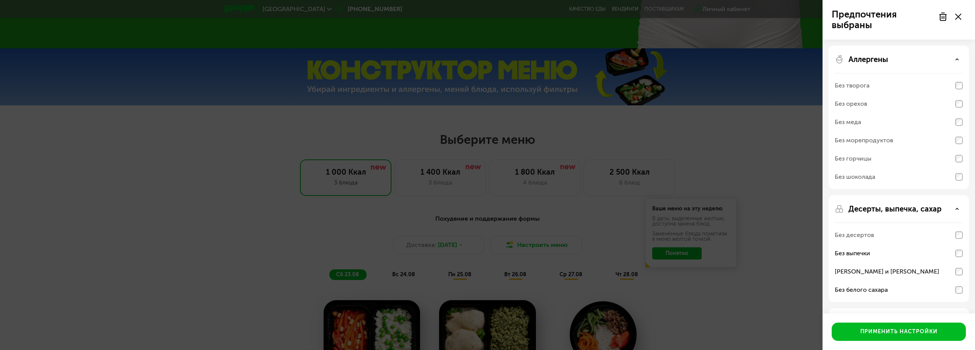
click at [951, 102] on div "Без орехов" at bounding box center [898, 104] width 128 height 18
click at [947, 103] on div "Без орехов" at bounding box center [898, 104] width 128 height 18
click at [937, 102] on div "Без орехов" at bounding box center [898, 104] width 128 height 18
click at [962, 309] on div "Десерты, выпечка, сахар Без десертов Без выпечки Без сэндвичей и круассанов Без…" at bounding box center [898, 322] width 140 height 27
click at [959, 263] on div "Без выпечки" at bounding box center [898, 272] width 128 height 18
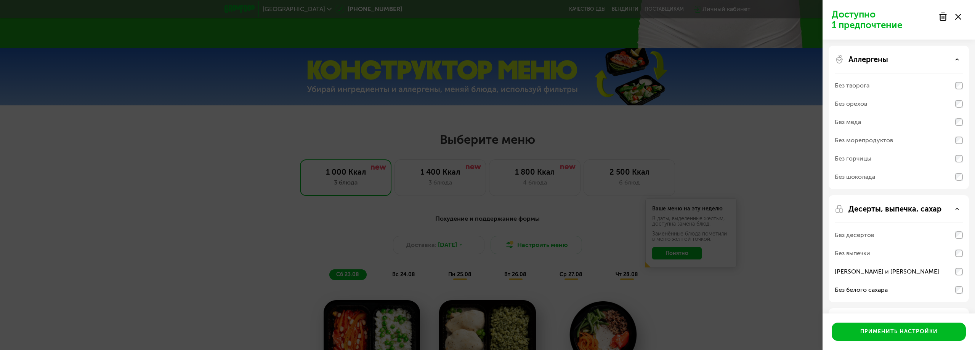
click at [959, 281] on div "Без сэндвичей и круассанов" at bounding box center [898, 290] width 128 height 18
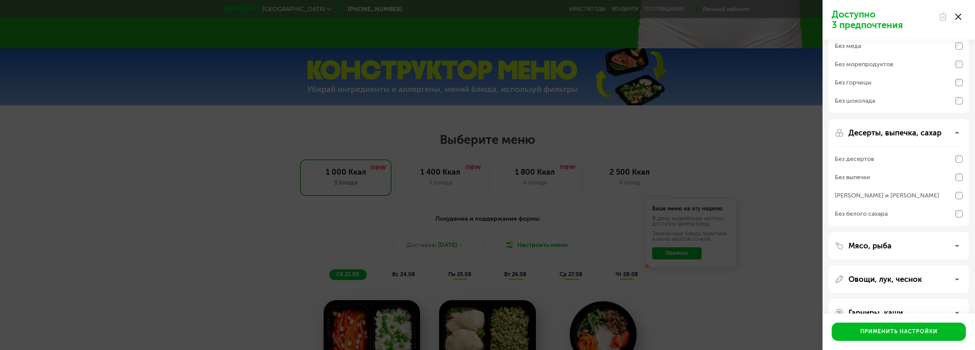
scroll to position [97, 0]
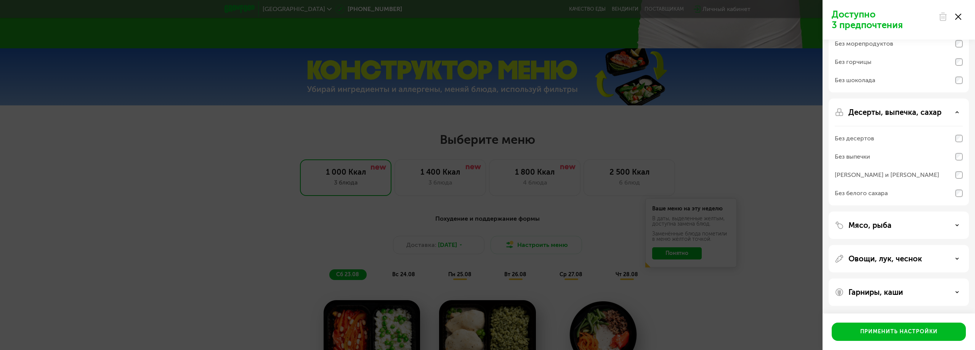
click at [876, 229] on p "Мясо, рыба" at bounding box center [869, 225] width 43 height 9
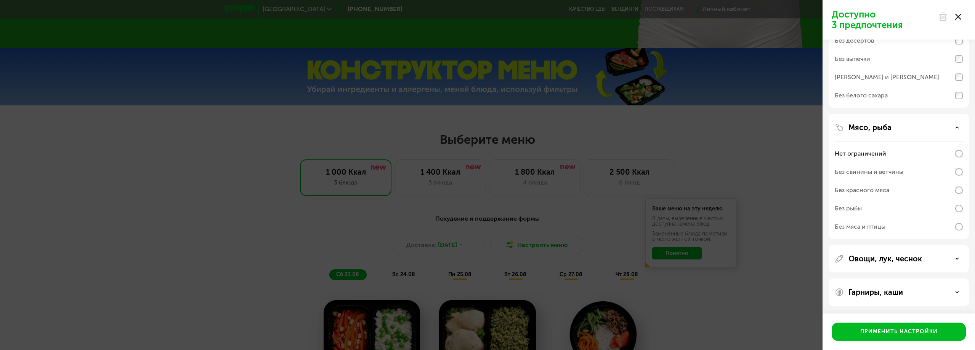
click at [897, 261] on p "Овощи, лук, чеснок" at bounding box center [885, 258] width 74 height 9
click at [890, 291] on p "Гарниры, каши" at bounding box center [875, 292] width 54 height 9
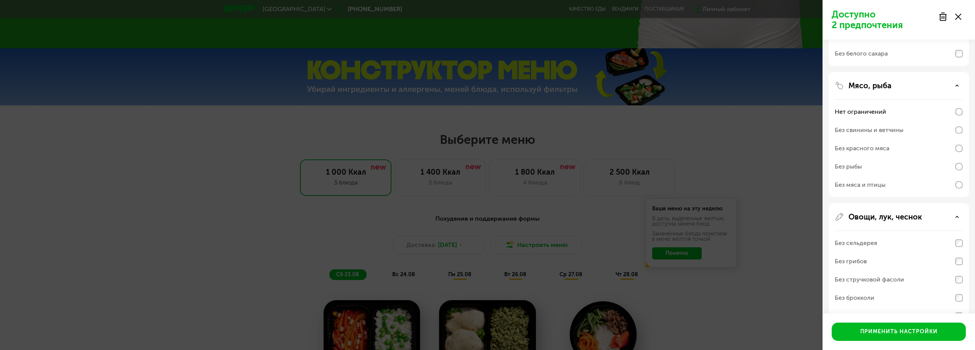
scroll to position [84, 0]
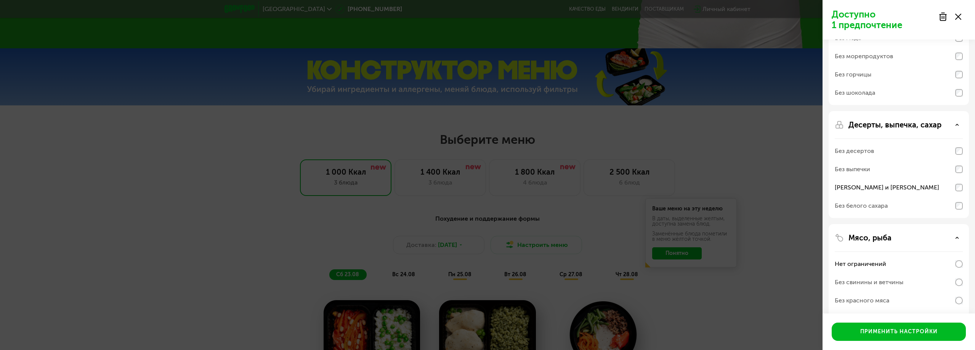
click at [961, 210] on div "Без белого сахара" at bounding box center [898, 206] width 128 height 18
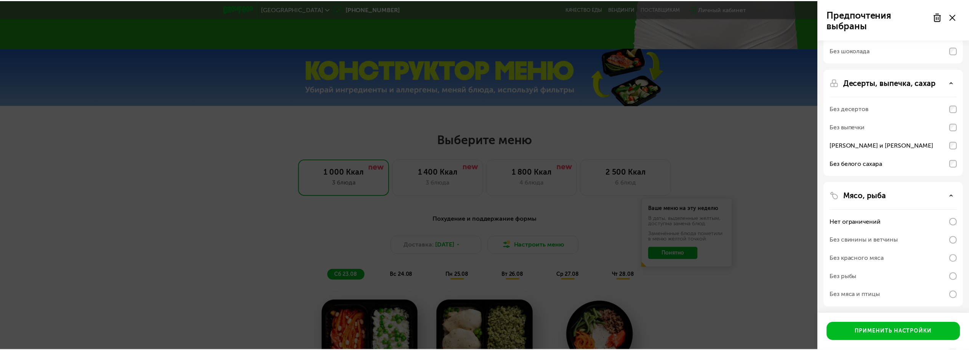
scroll to position [160, 0]
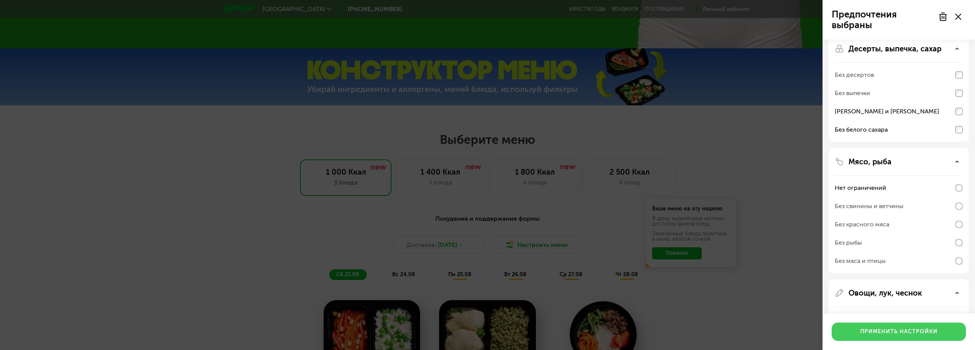
click at [901, 330] on div "Применить настройки" at bounding box center [898, 332] width 77 height 8
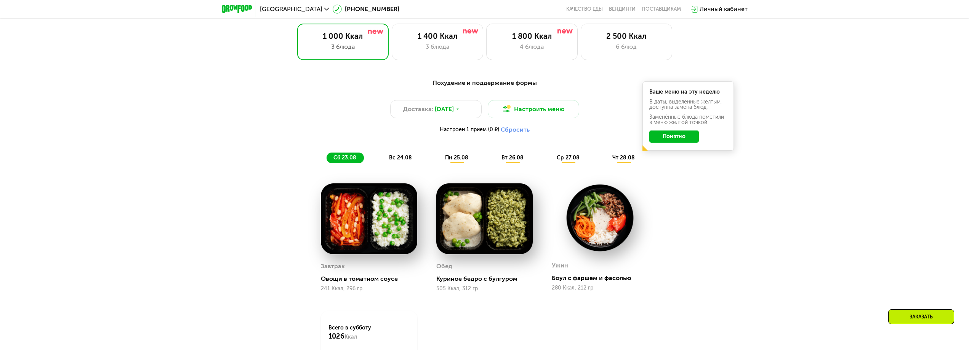
scroll to position [564, 0]
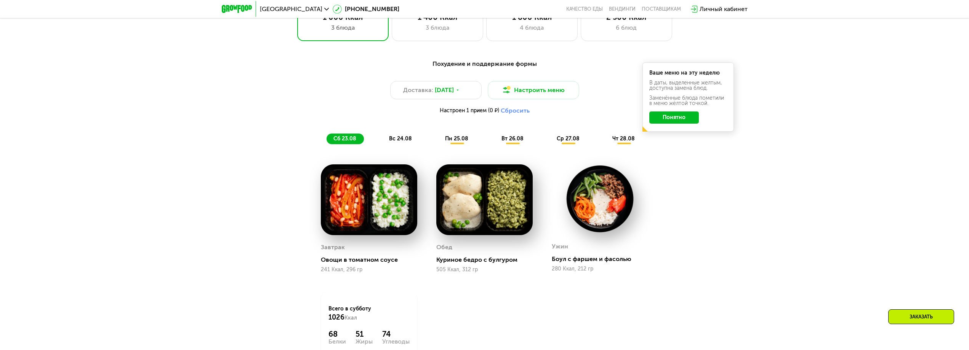
click at [403, 142] on span "вс 24.08" at bounding box center [400, 139] width 23 height 6
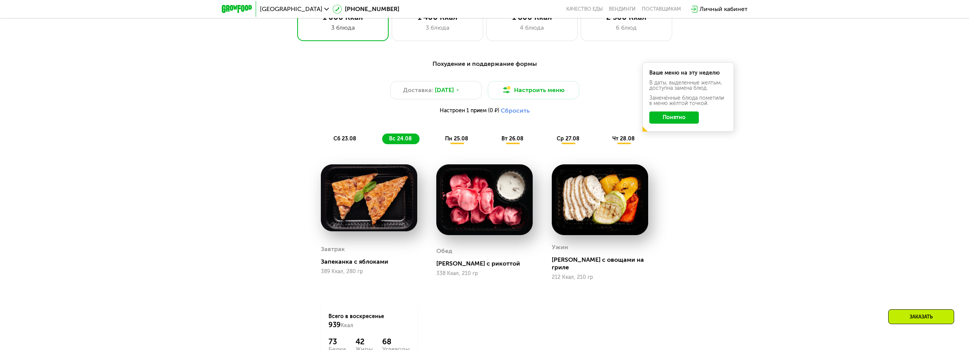
click at [456, 141] on span "пн 25.08" at bounding box center [456, 139] width 23 height 6
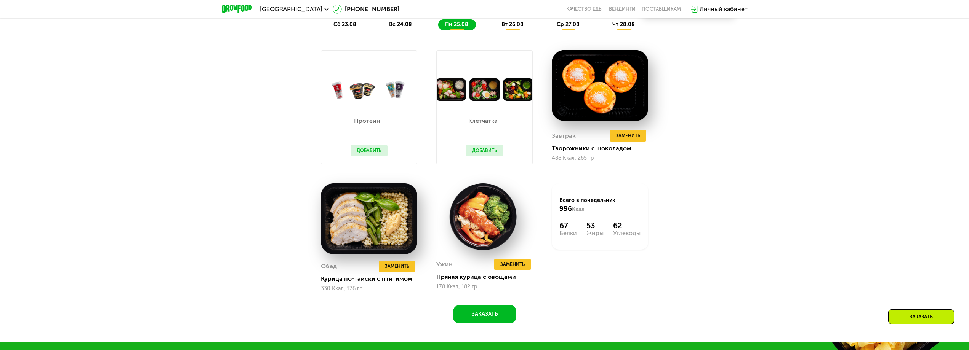
scroll to position [602, 0]
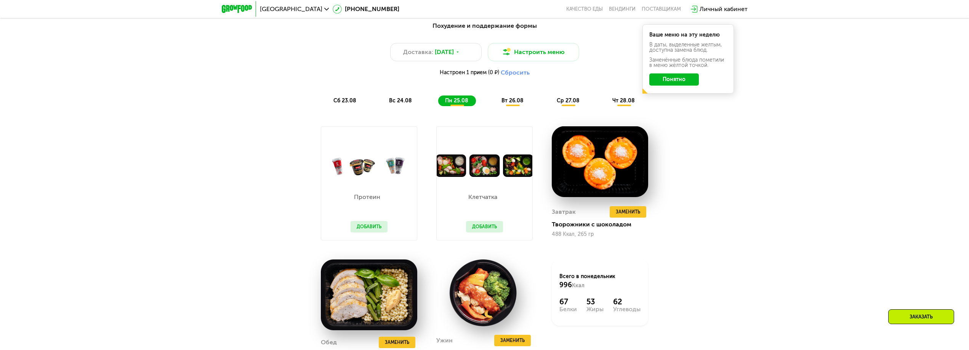
click at [517, 104] on span "вт 26.08" at bounding box center [512, 101] width 22 height 6
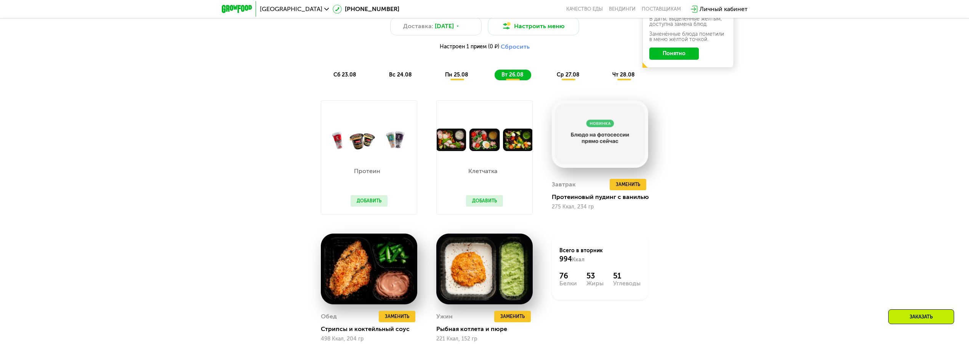
scroll to position [564, 0]
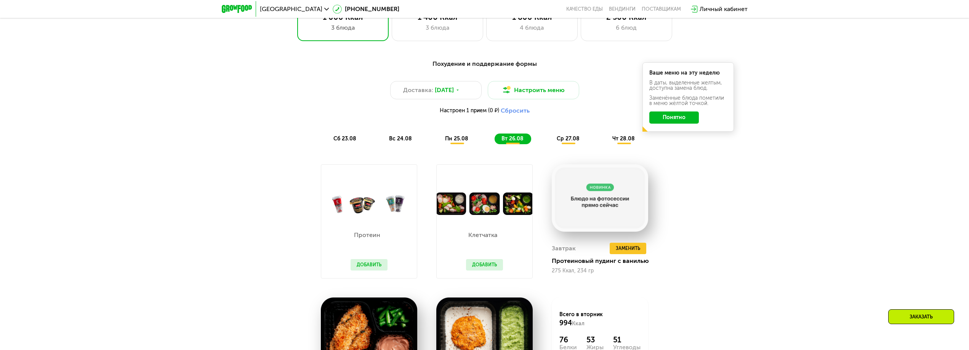
click at [579, 139] on span "ср 27.08" at bounding box center [568, 139] width 23 height 6
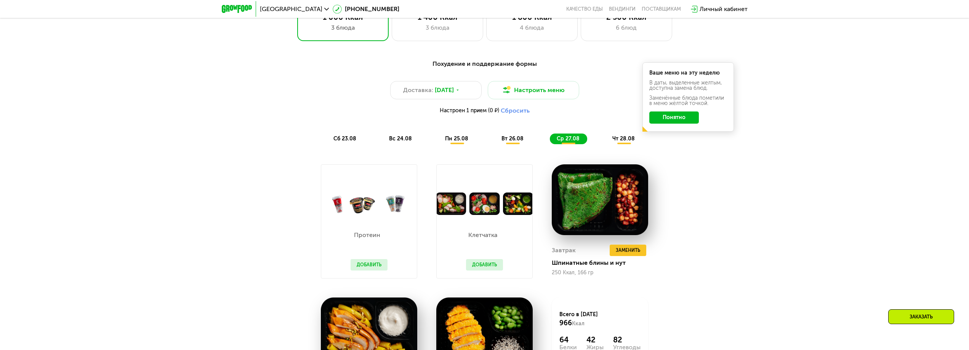
click at [627, 142] on span "чт 28.08" at bounding box center [623, 139] width 22 height 6
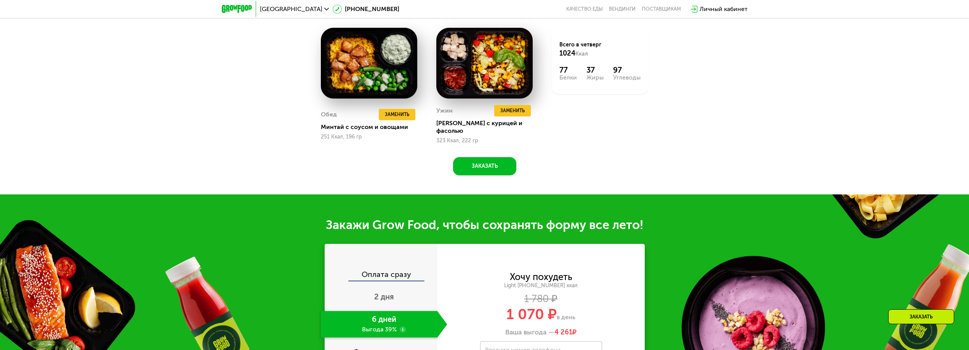
scroll to position [907, 0]
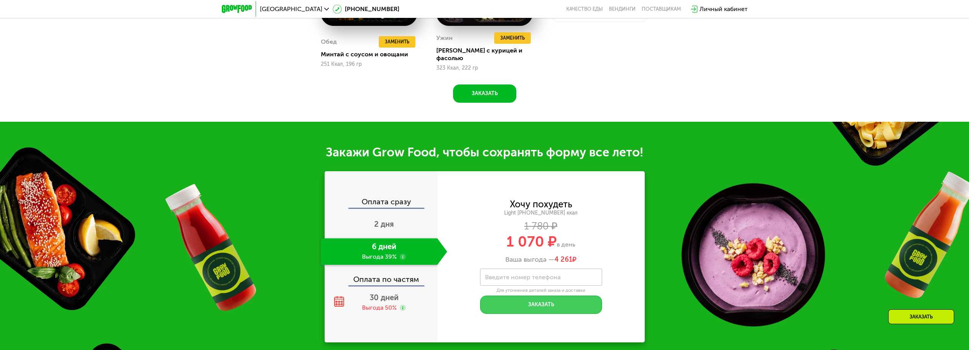
click at [549, 302] on button "Заказать" at bounding box center [541, 305] width 122 height 18
click at [562, 273] on input "Введите номер телефона" at bounding box center [541, 277] width 122 height 17
type input "**********"
click at [512, 302] on button "Заказать" at bounding box center [541, 305] width 122 height 18
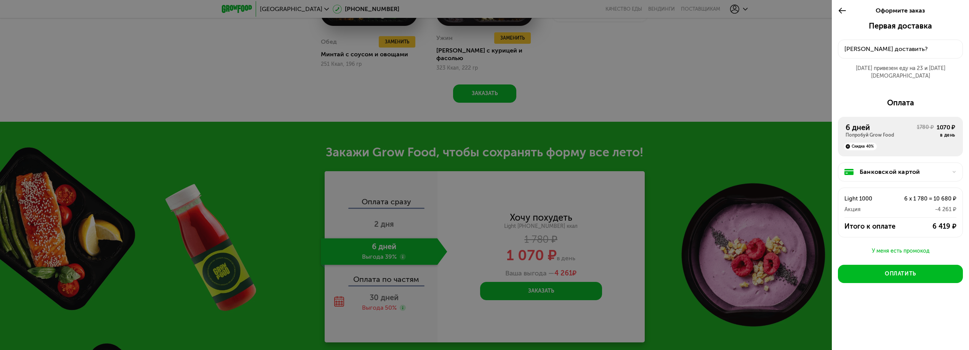
click at [914, 47] on div "Куда доставить?" at bounding box center [900, 49] width 112 height 9
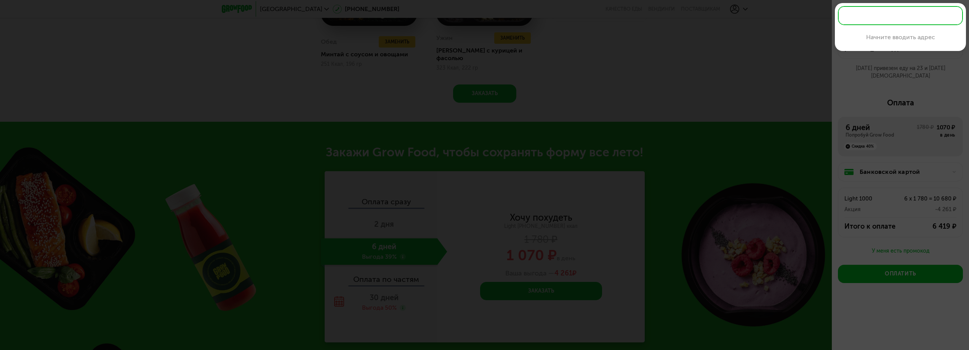
click at [771, 54] on div at bounding box center [484, 175] width 969 height 350
